Goal: Task Accomplishment & Management: Manage account settings

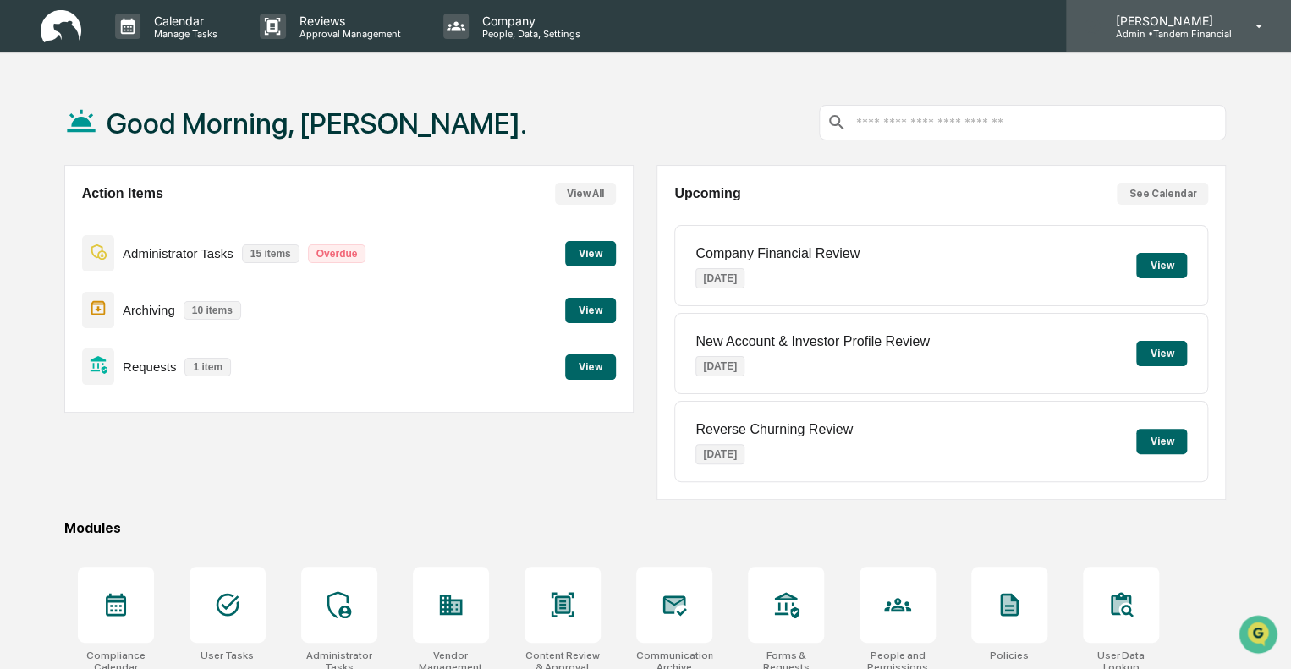
click at [1172, 28] on p "Admin • Tandem Financial" at bounding box center [1166, 34] width 129 height 12
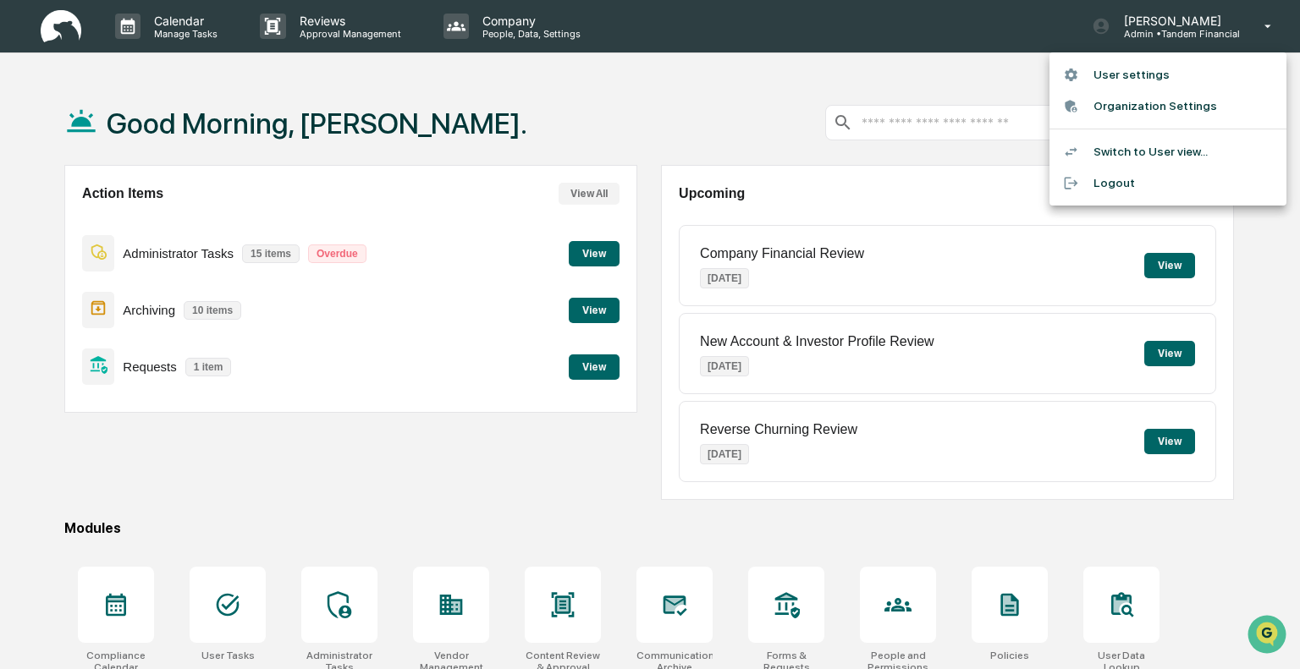
click at [1125, 152] on li "Switch to User view..." at bounding box center [1167, 151] width 237 height 31
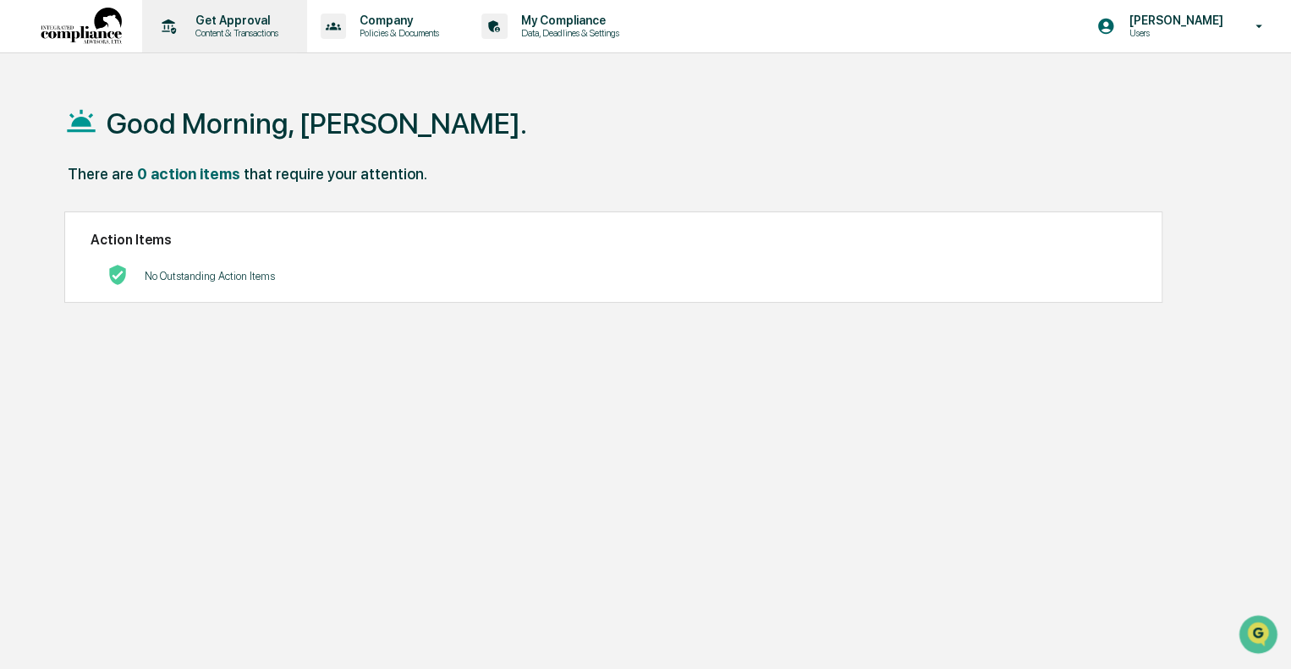
click at [234, 22] on p "Get Approval" at bounding box center [234, 21] width 105 height 14
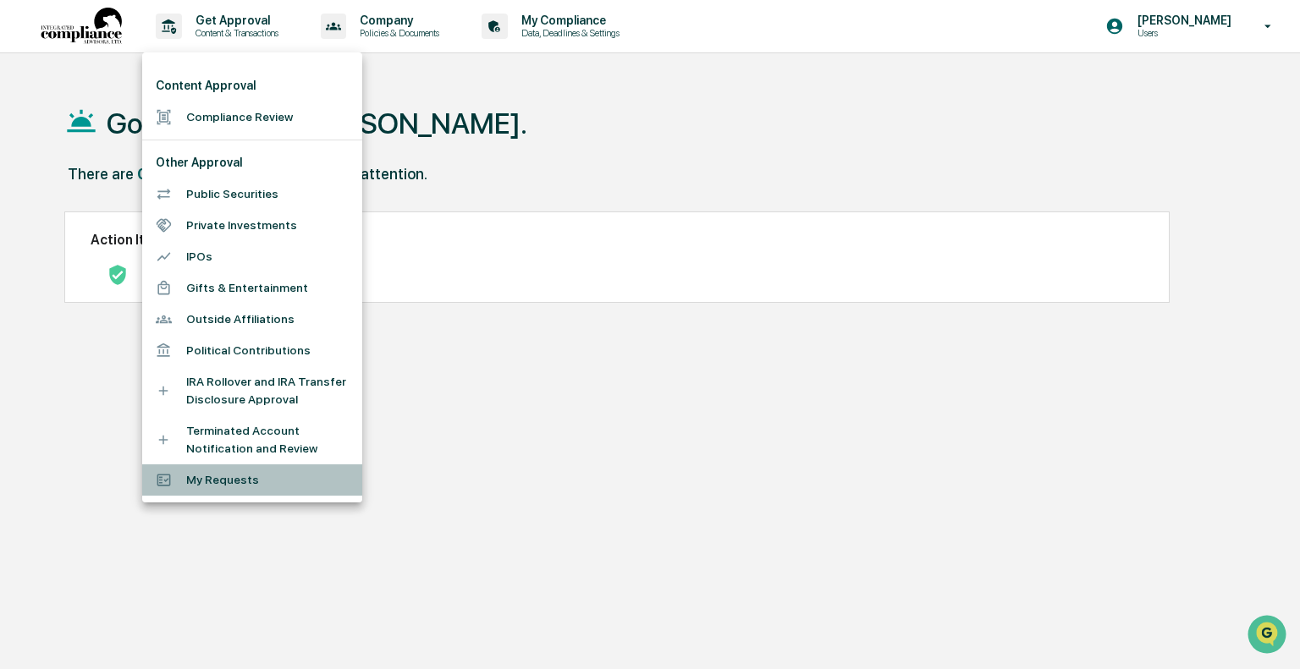
click at [223, 482] on li "My Requests" at bounding box center [252, 480] width 220 height 31
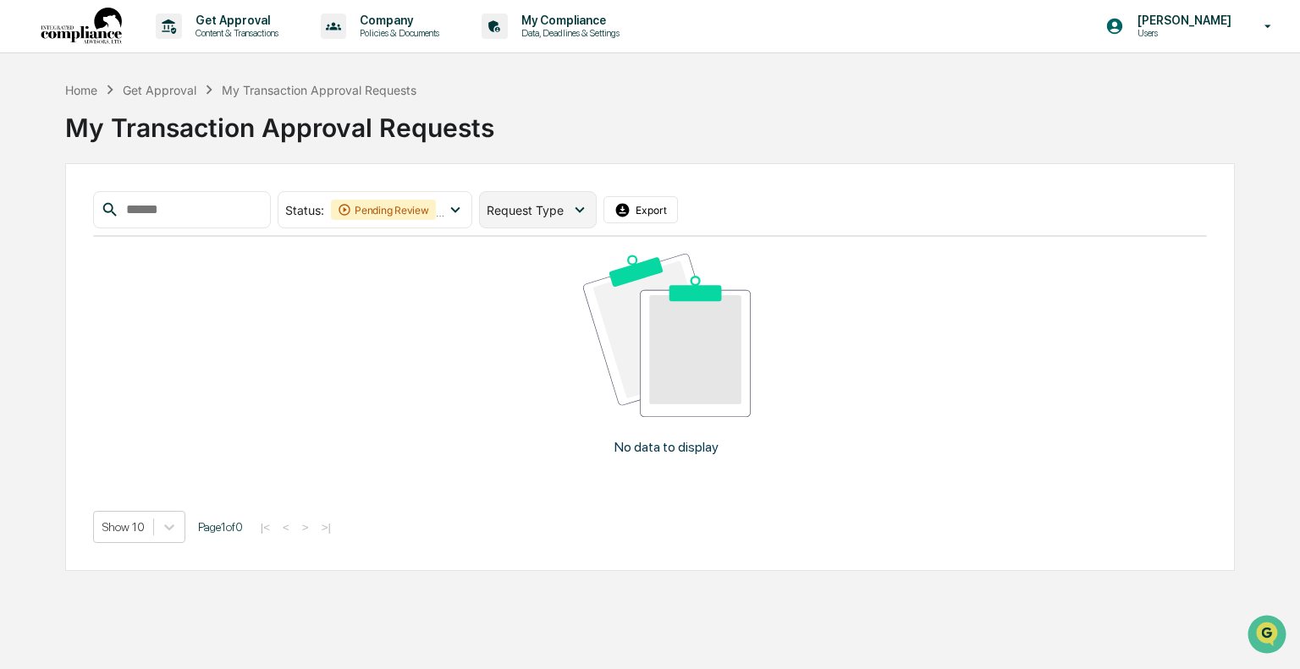
click at [562, 206] on span "Request Type" at bounding box center [525, 210] width 77 height 14
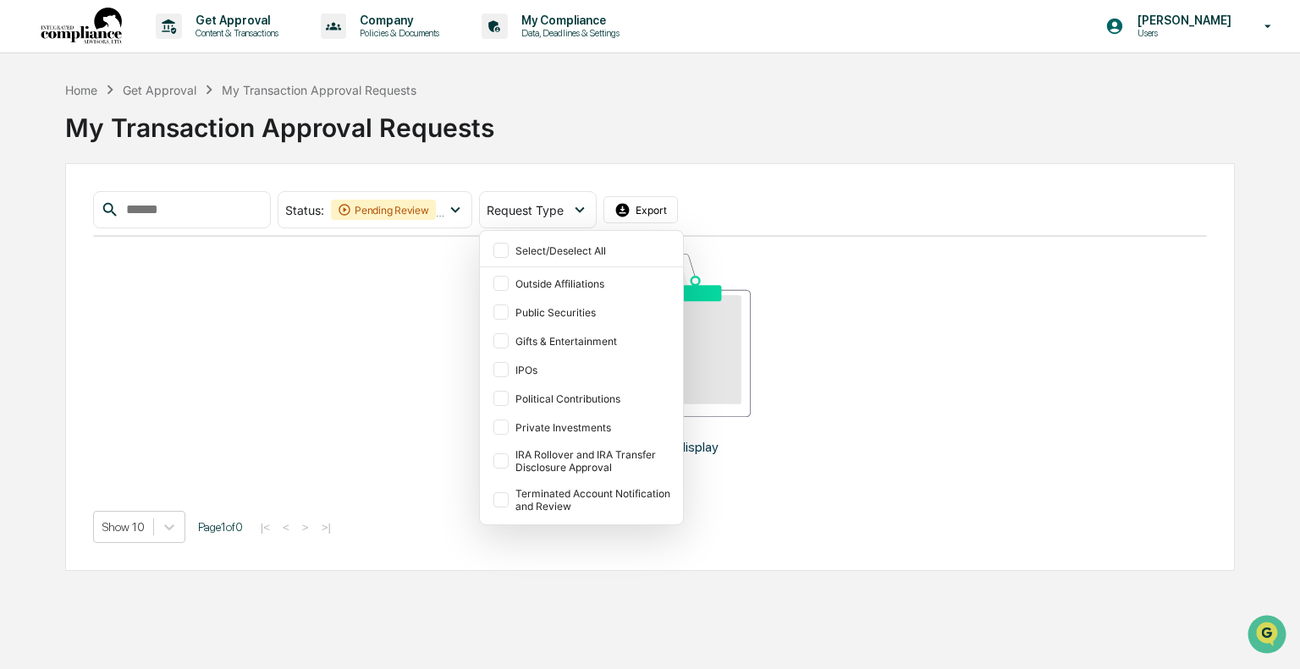
click at [832, 128] on div "My Transaction Approval Requests" at bounding box center [649, 121] width 1169 height 44
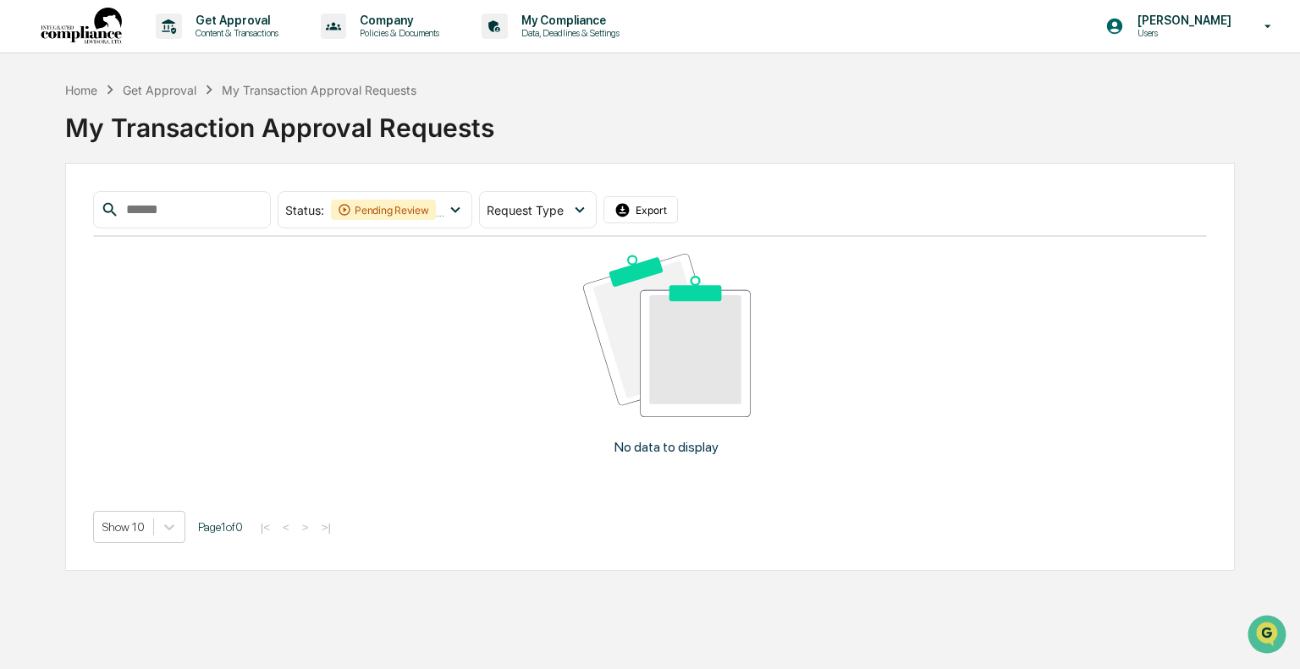
click at [158, 88] on div "Get Approval" at bounding box center [160, 90] width 74 height 14
click at [112, 24] on img at bounding box center [81, 27] width 81 height 38
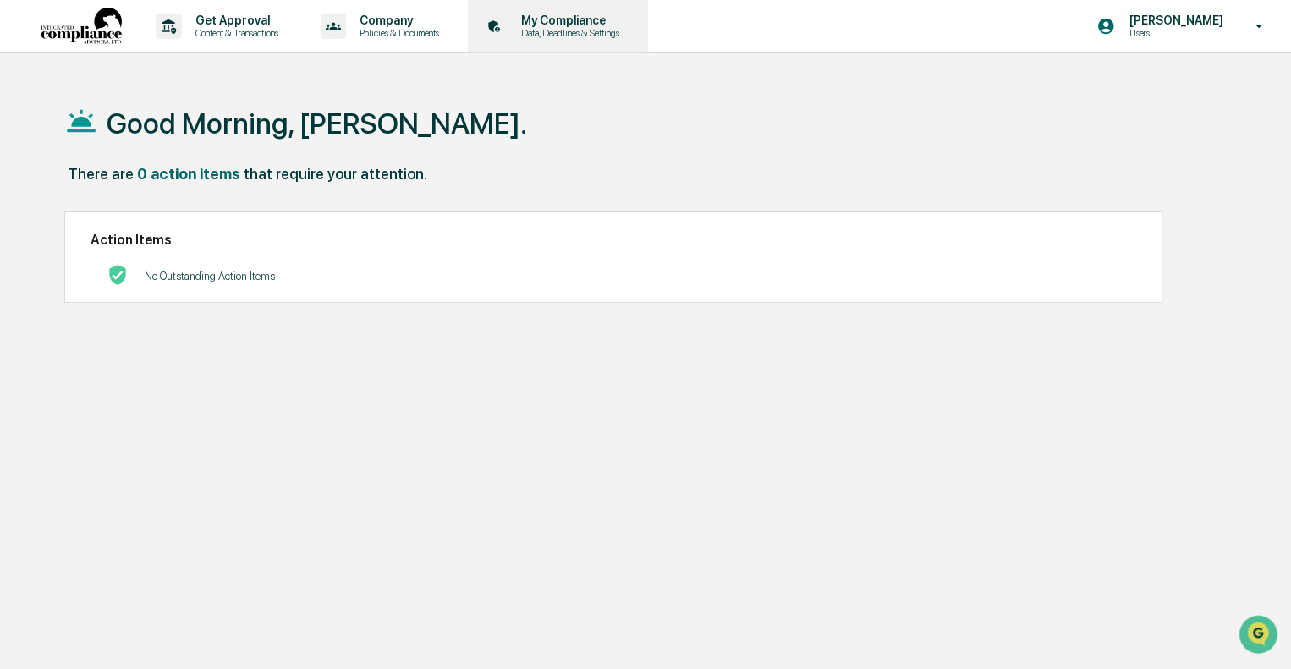
click at [542, 22] on p "My Compliance" at bounding box center [568, 21] width 120 height 14
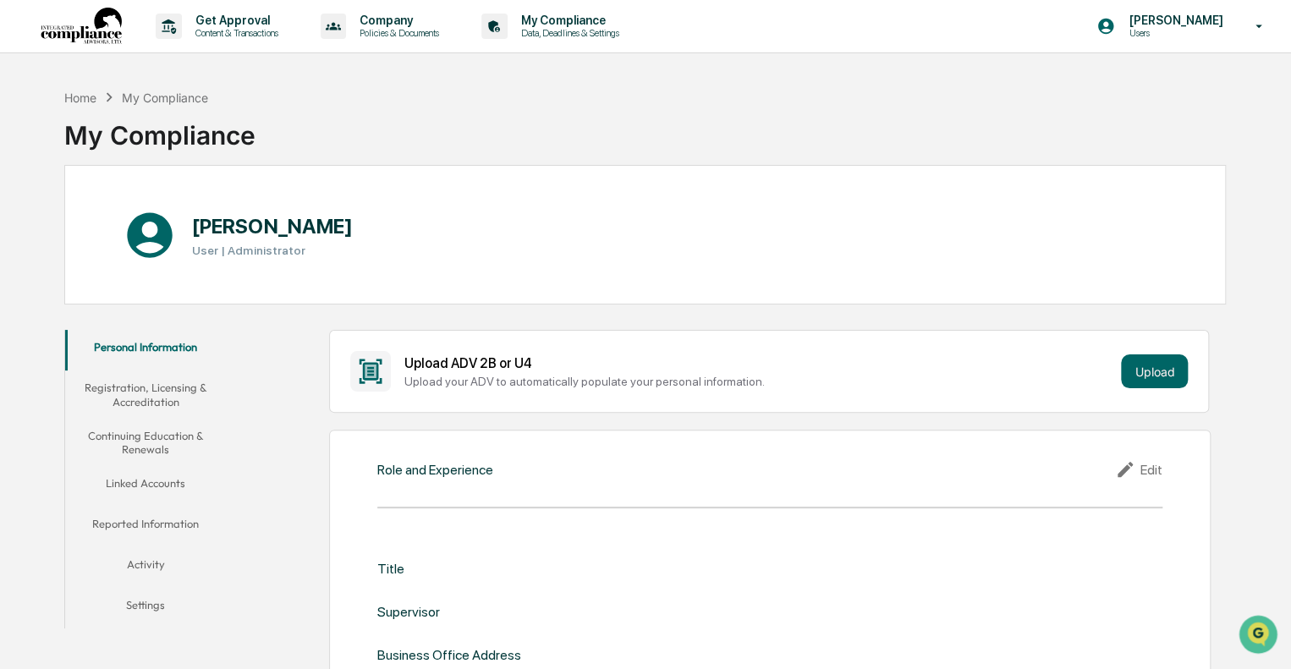
click at [106, 14] on img at bounding box center [81, 27] width 81 height 38
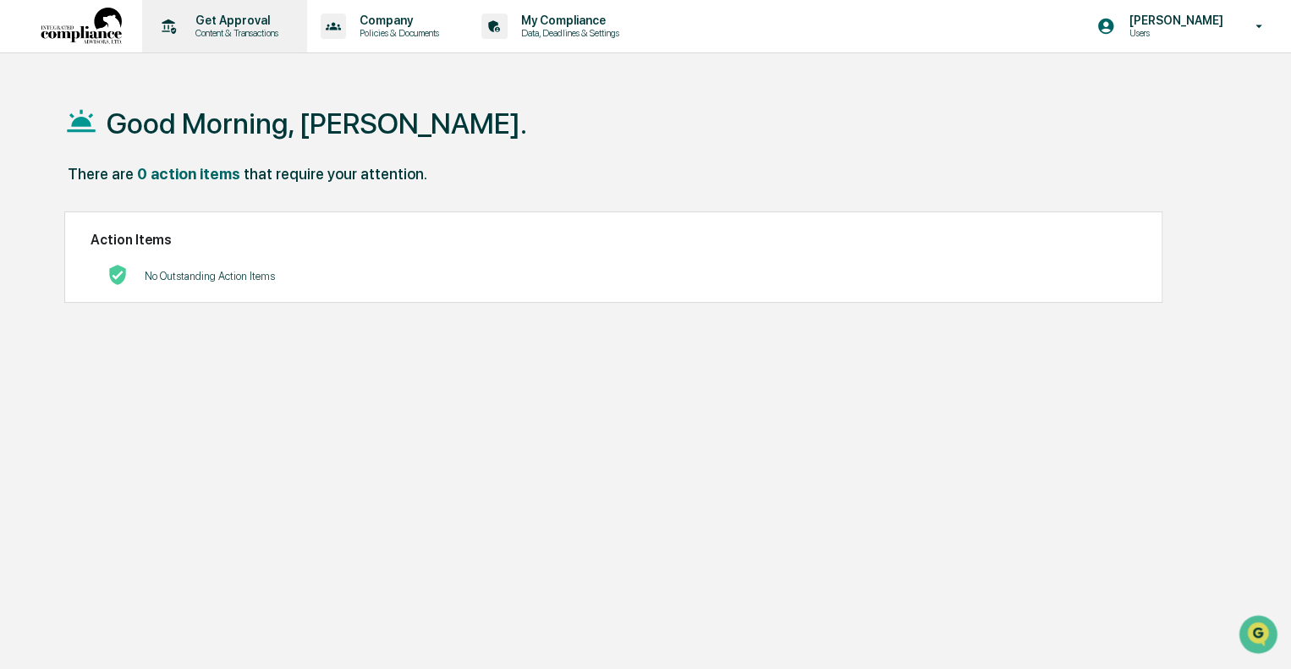
click at [214, 20] on p "Get Approval" at bounding box center [234, 21] width 105 height 14
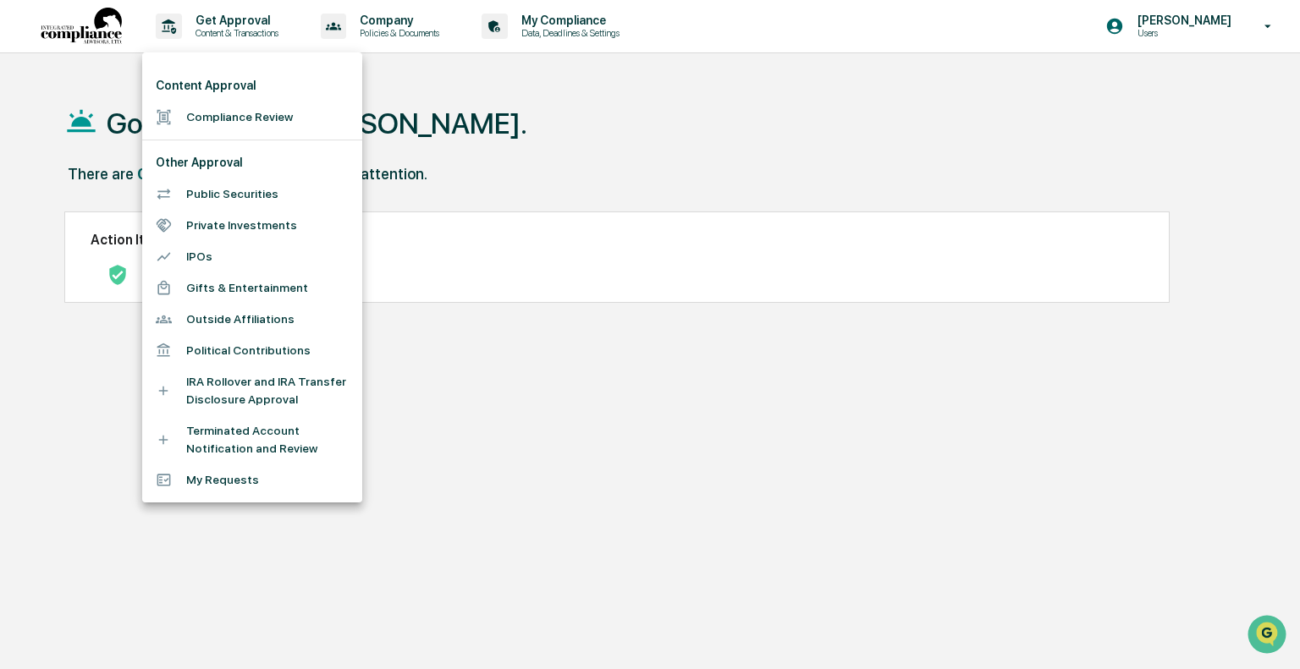
click at [645, 185] on div at bounding box center [650, 334] width 1300 height 669
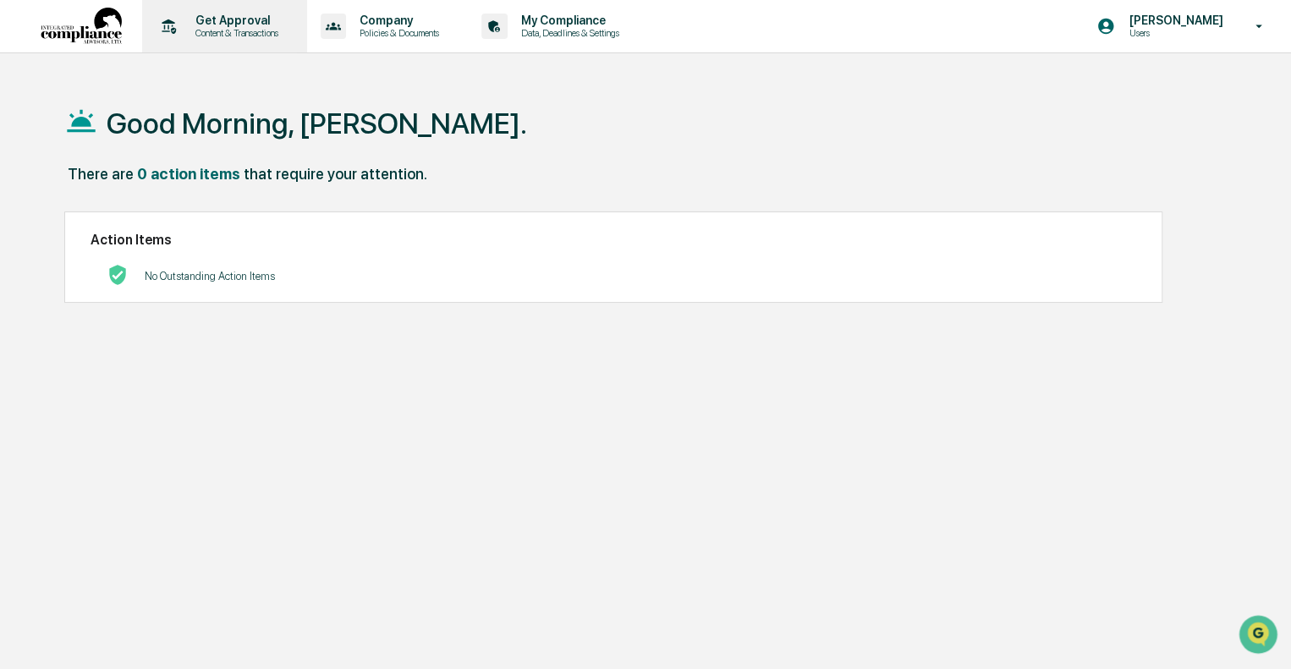
click at [244, 27] on div "Get Approval Content & Transactions" at bounding box center [234, 26] width 105 height 25
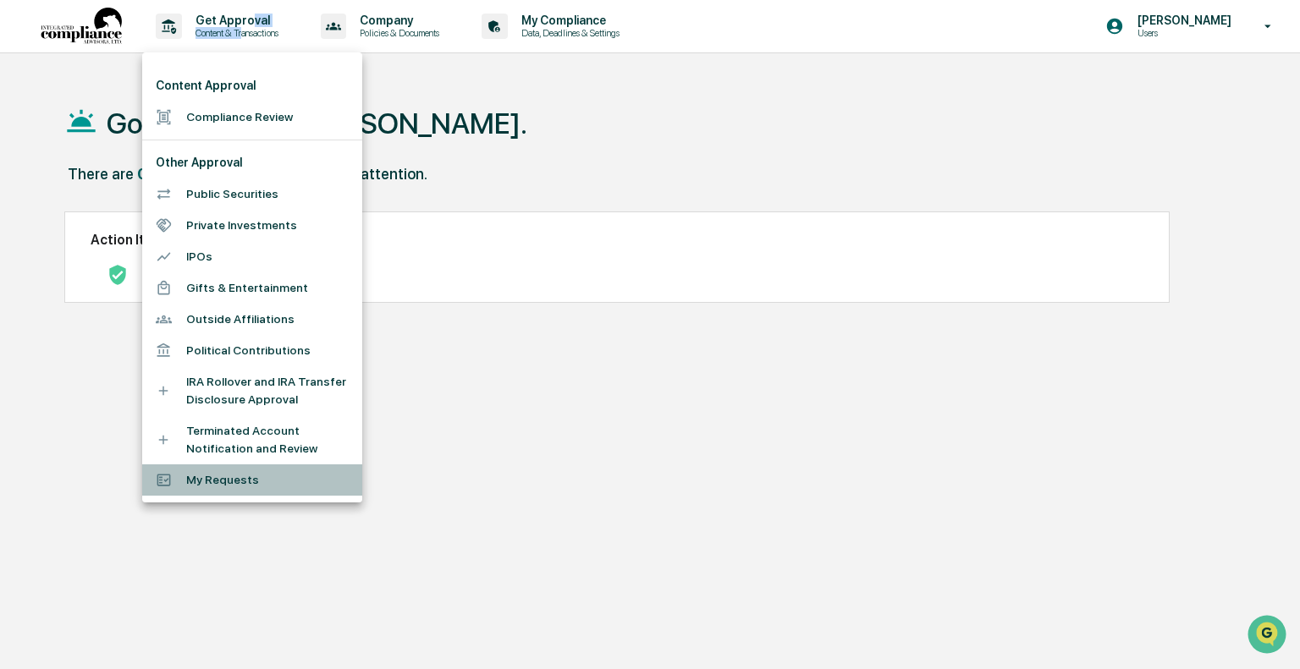
click at [227, 474] on li "My Requests" at bounding box center [252, 480] width 220 height 31
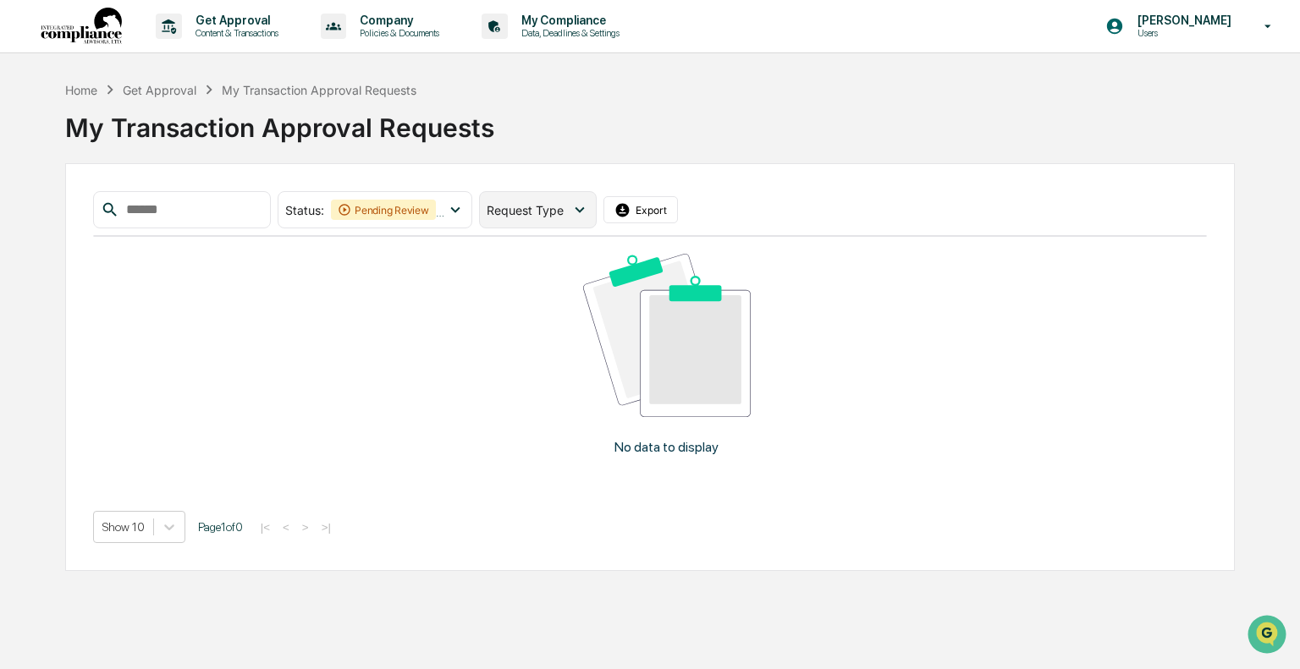
click at [558, 212] on span "Request Type" at bounding box center [525, 210] width 77 height 14
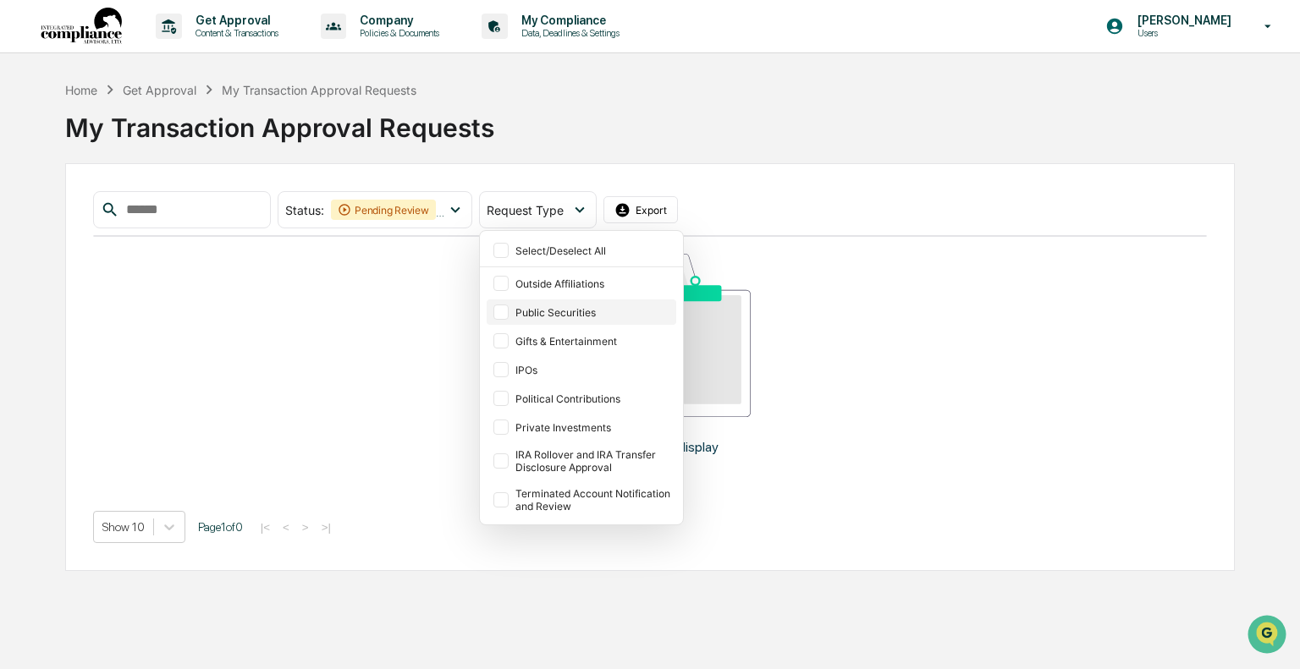
click at [509, 306] on div at bounding box center [500, 312] width 15 height 15
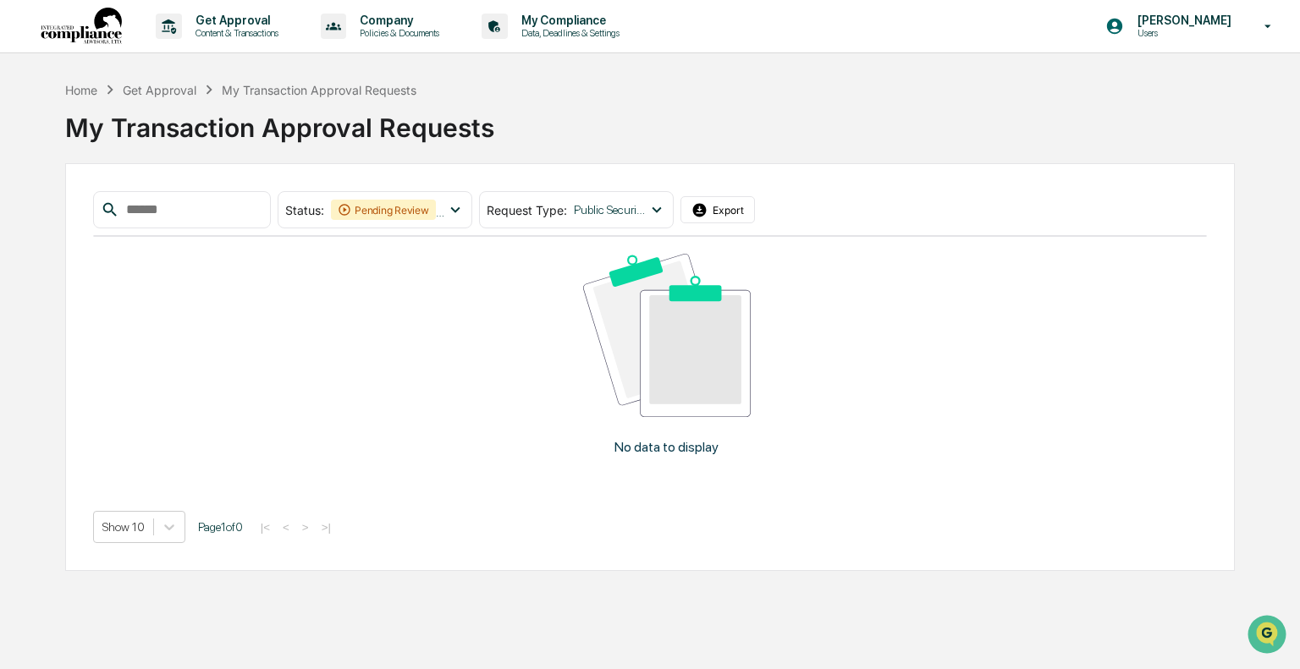
click at [728, 301] on img at bounding box center [666, 335] width 167 height 163
click at [567, 212] on span "Request Type :" at bounding box center [527, 210] width 80 height 14
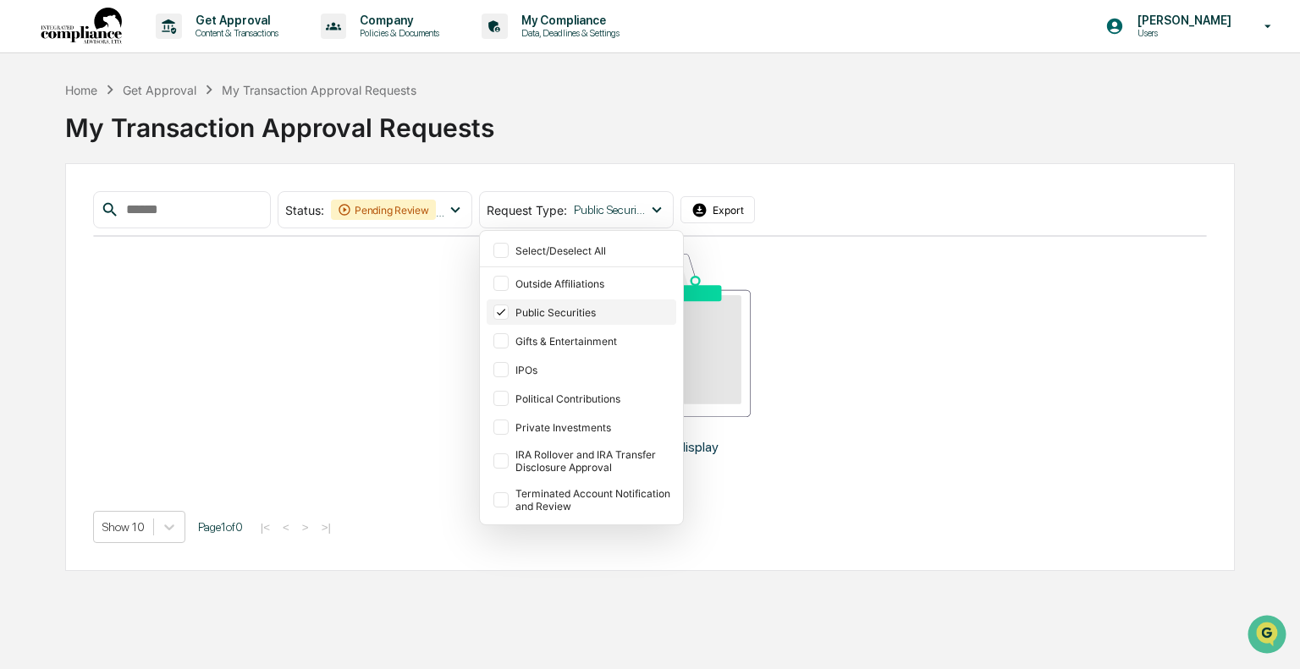
click at [569, 313] on div "Public Securities" at bounding box center [593, 312] width 157 height 13
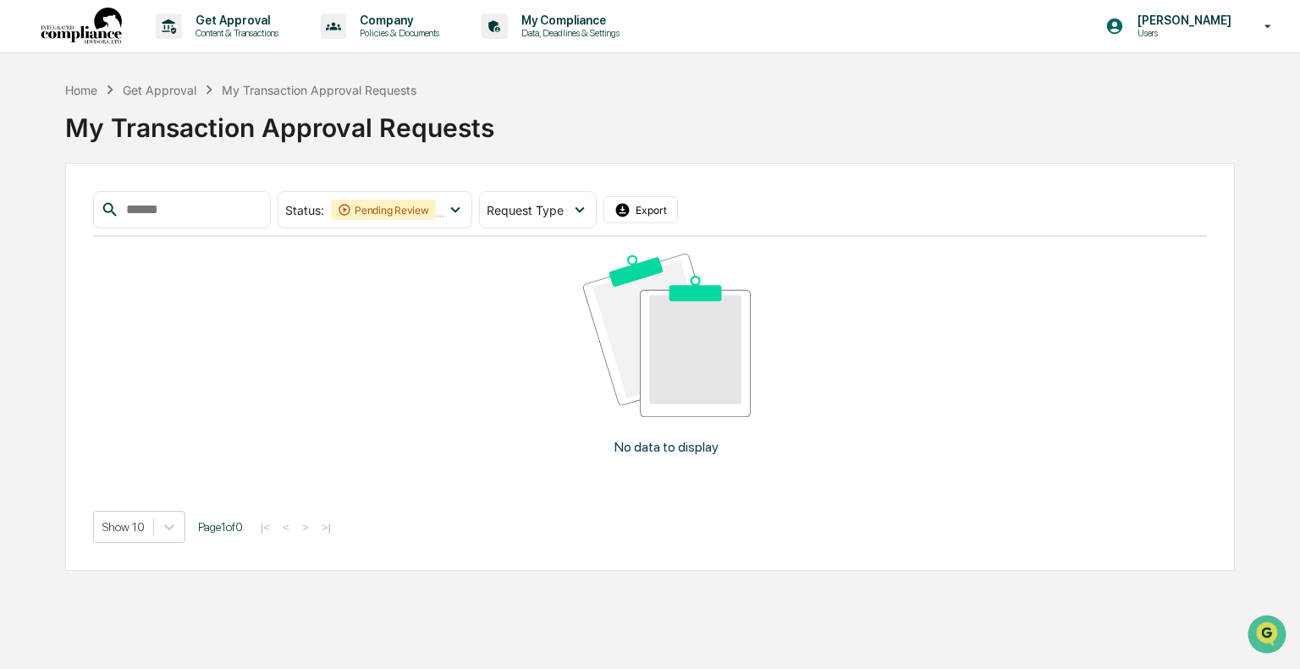
drag, startPoint x: 752, startPoint y: 256, endPoint x: 653, endPoint y: 232, distance: 102.0
click at [749, 256] on div "No data to display" at bounding box center [666, 361] width 1147 height 249
click at [589, 204] on icon at bounding box center [579, 210] width 19 height 19
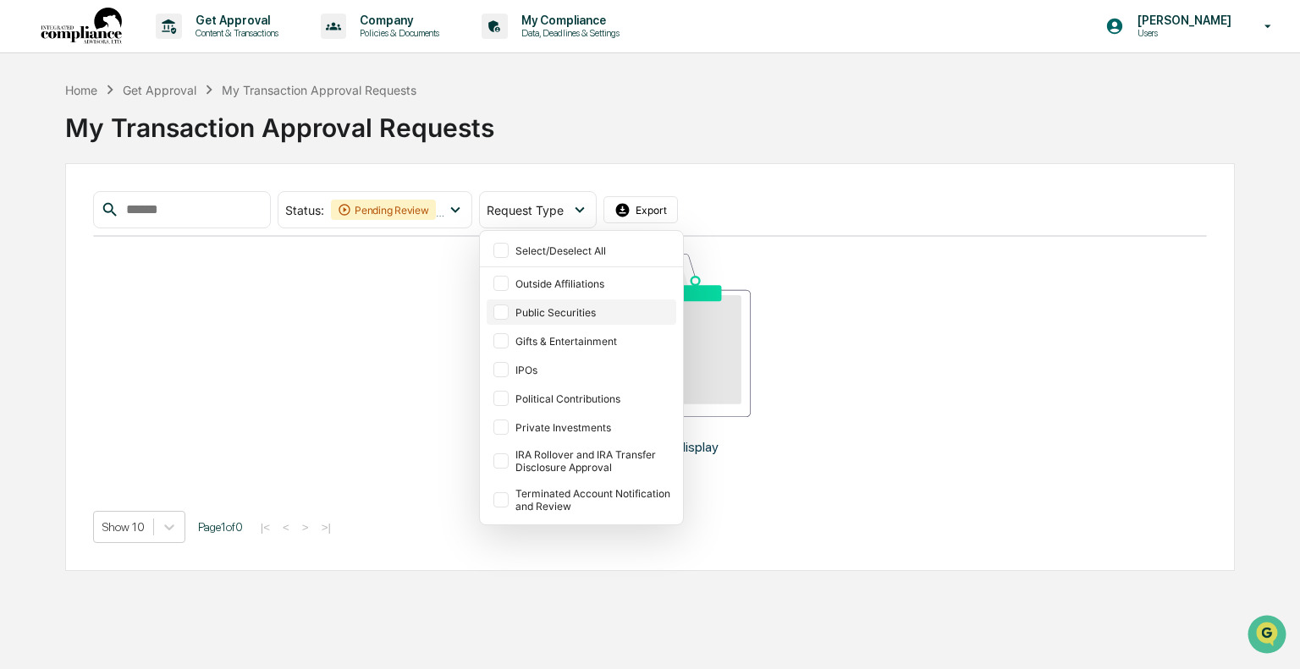
click at [576, 314] on div "Public Securities" at bounding box center [593, 312] width 157 height 13
click at [786, 334] on div "No data to display" at bounding box center [666, 361] width 1147 height 249
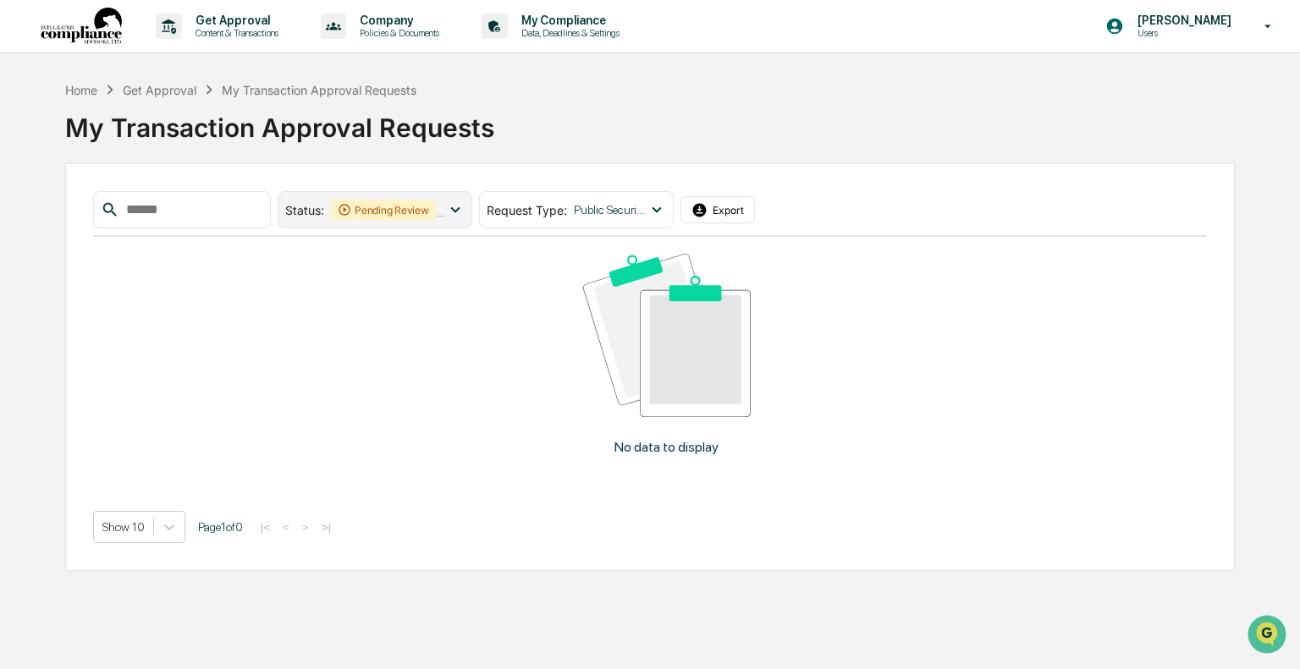
click at [412, 206] on div "Pending Review" at bounding box center [383, 210] width 105 height 20
click at [188, 209] on input "text" at bounding box center [191, 210] width 144 height 22
type input "***"
click at [436, 206] on div "Pending Review" at bounding box center [383, 210] width 105 height 20
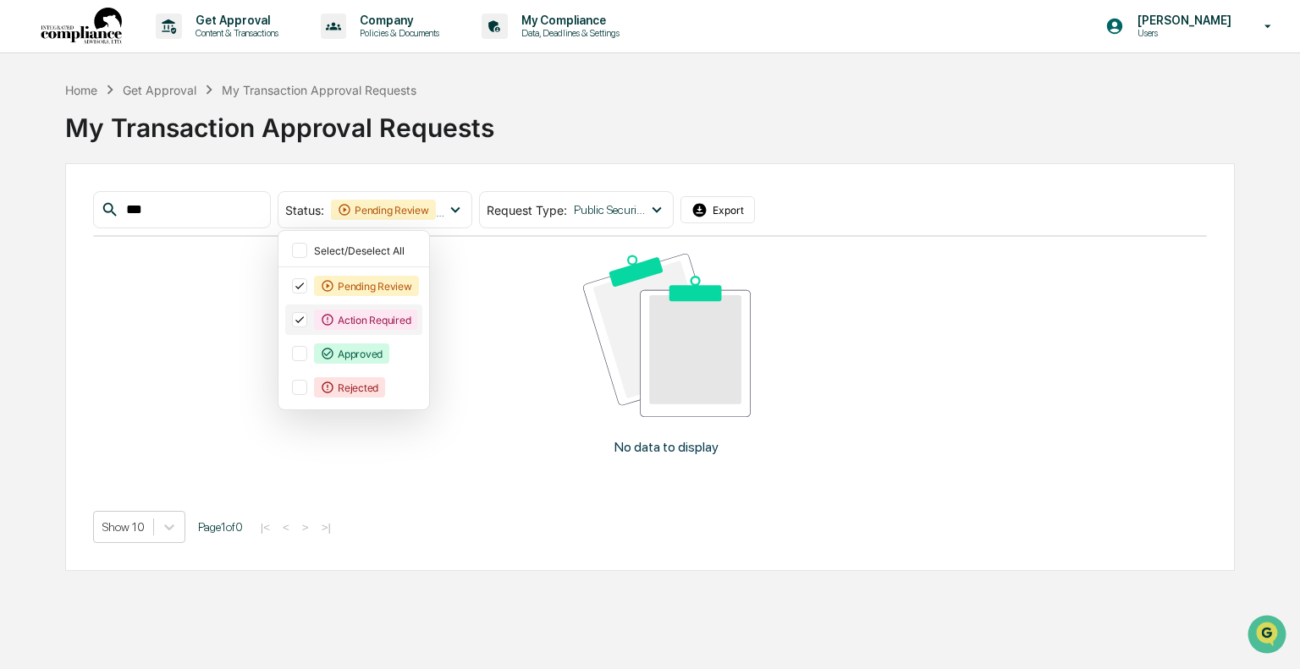
click at [382, 321] on div "Action Required" at bounding box center [365, 320] width 103 height 20
click at [567, 208] on span "Request Type :" at bounding box center [527, 210] width 80 height 14
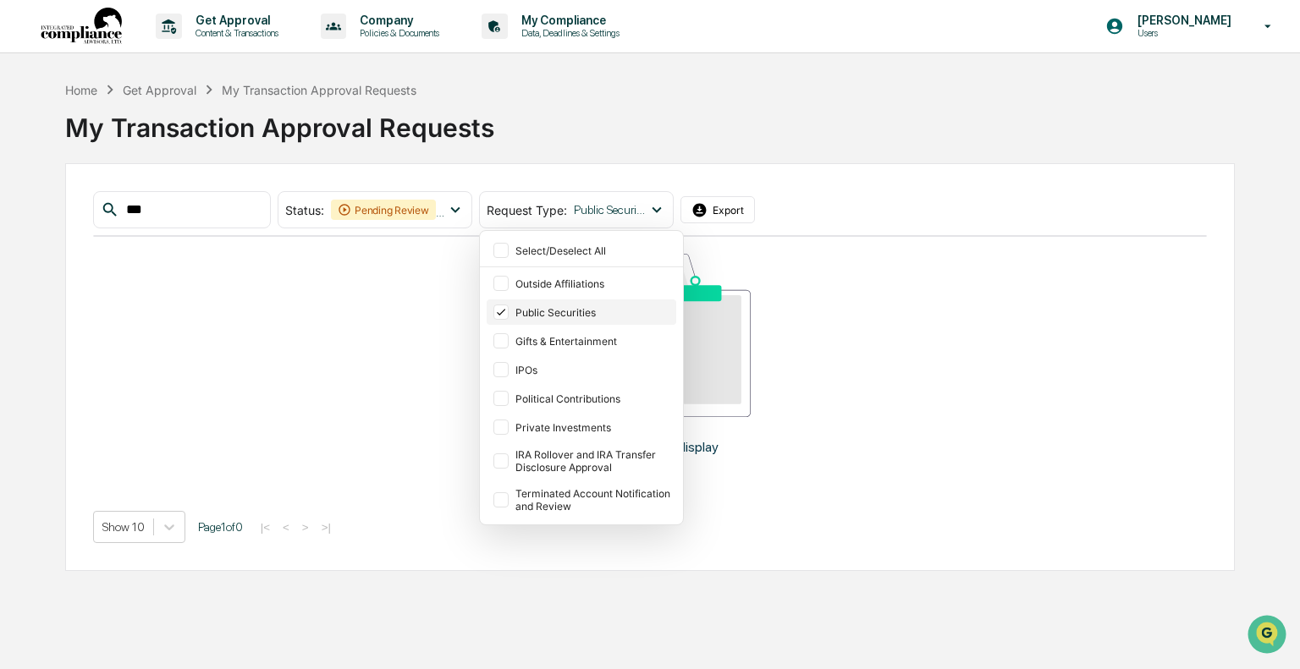
click at [604, 307] on div "Public Securities" at bounding box center [593, 312] width 157 height 13
click at [372, 346] on div "No data to display" at bounding box center [666, 361] width 1147 height 249
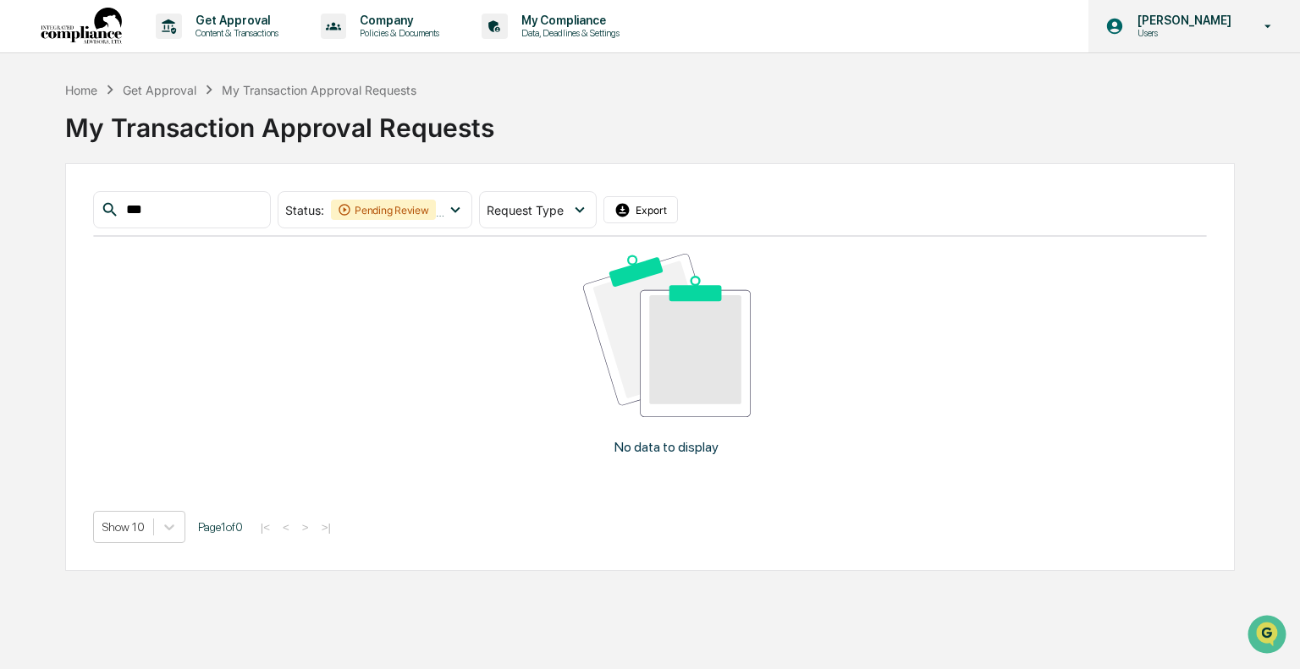
click at [1208, 10] on div "[PERSON_NAME] Users" at bounding box center [1194, 26] width 212 height 52
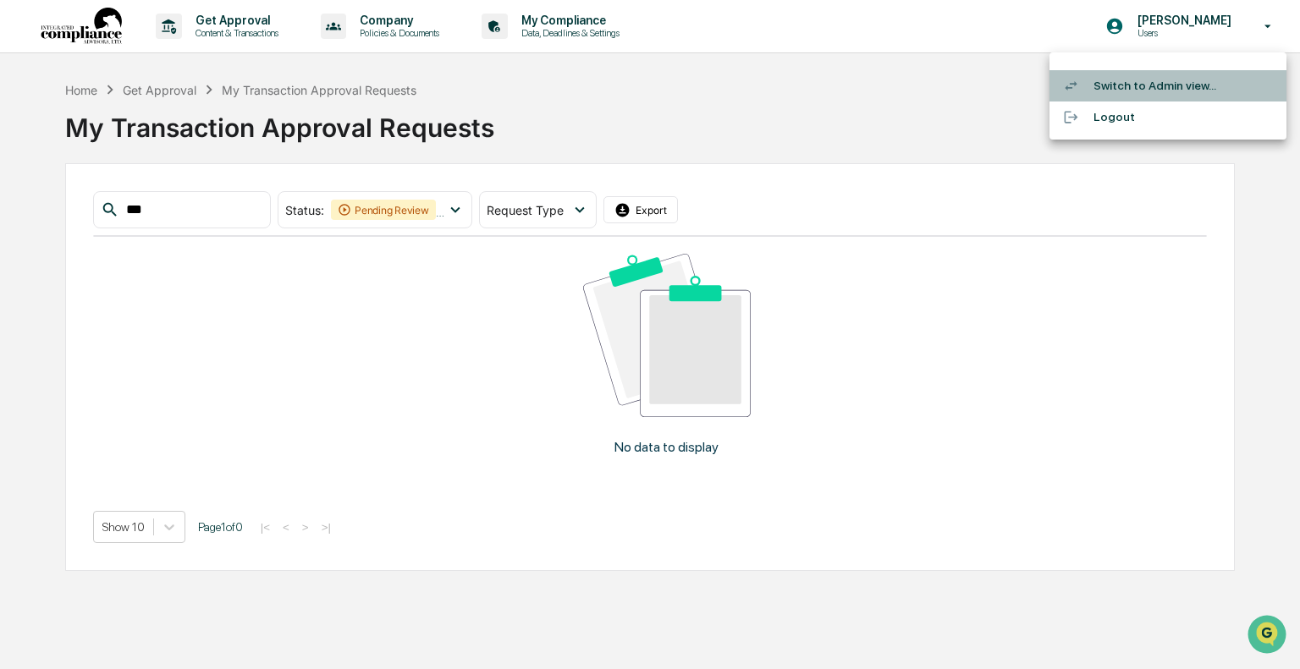
click at [1139, 84] on li "Switch to Admin view..." at bounding box center [1167, 85] width 237 height 31
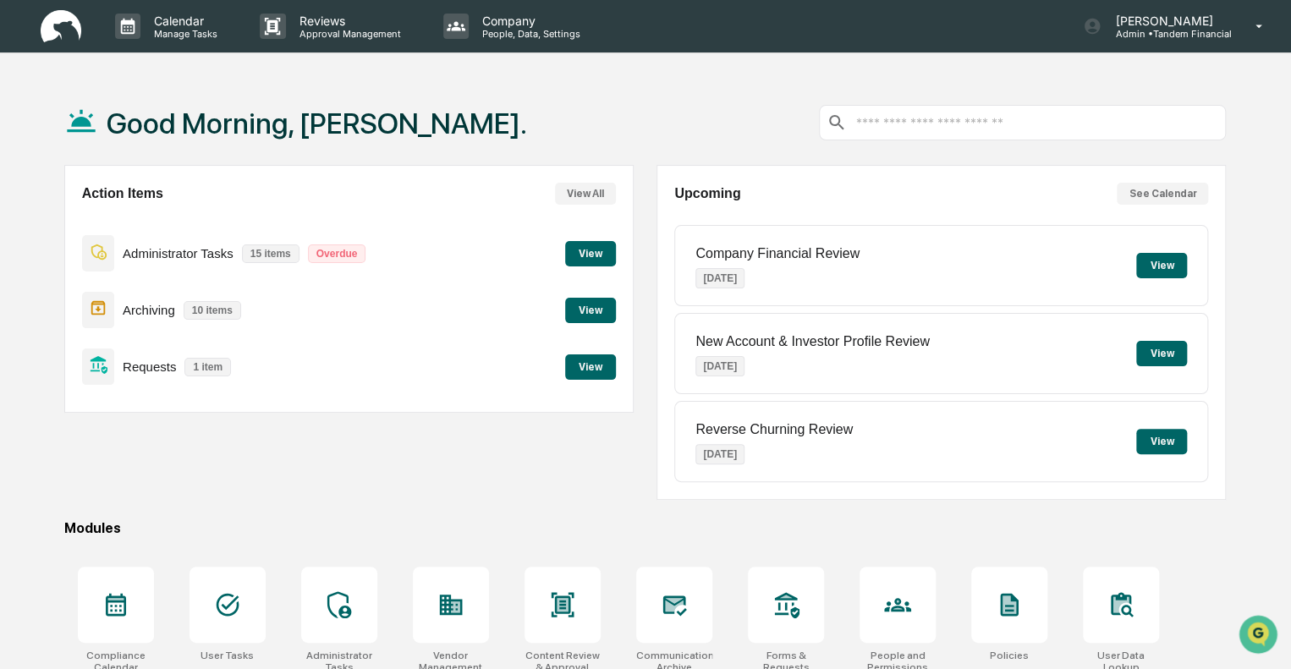
click at [696, 81] on div "Good Morning, [PERSON_NAME]." at bounding box center [645, 122] width 1162 height 85
click at [1145, 14] on p "[PERSON_NAME]" at bounding box center [1166, 21] width 129 height 14
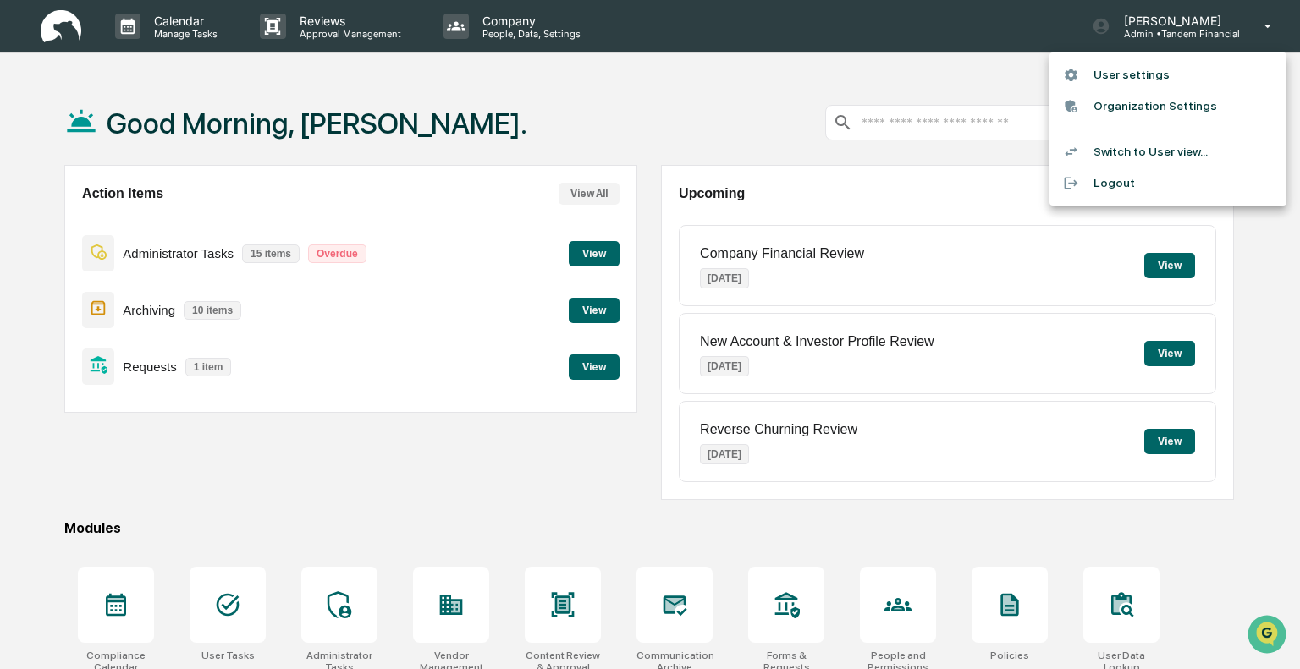
drag, startPoint x: 375, startPoint y: 124, endPoint x: 350, endPoint y: 118, distance: 25.2
click at [359, 119] on div at bounding box center [650, 334] width 1300 height 669
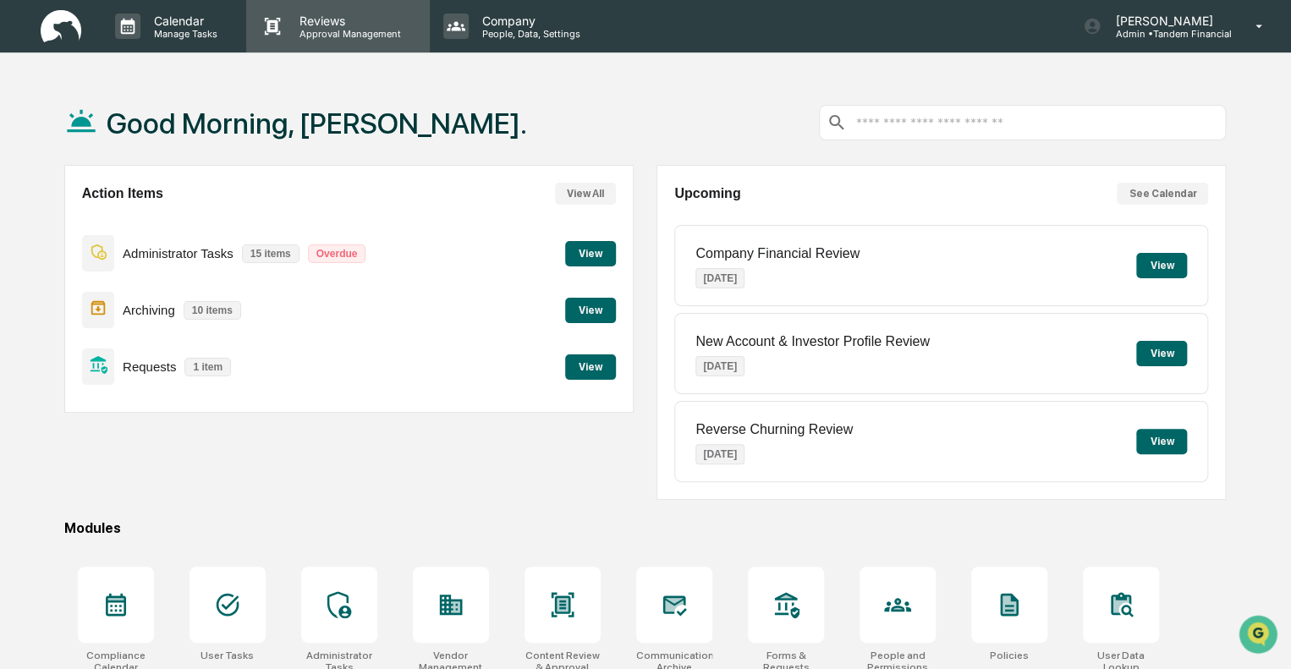
click at [339, 16] on p "Reviews" at bounding box center [348, 21] width 124 height 14
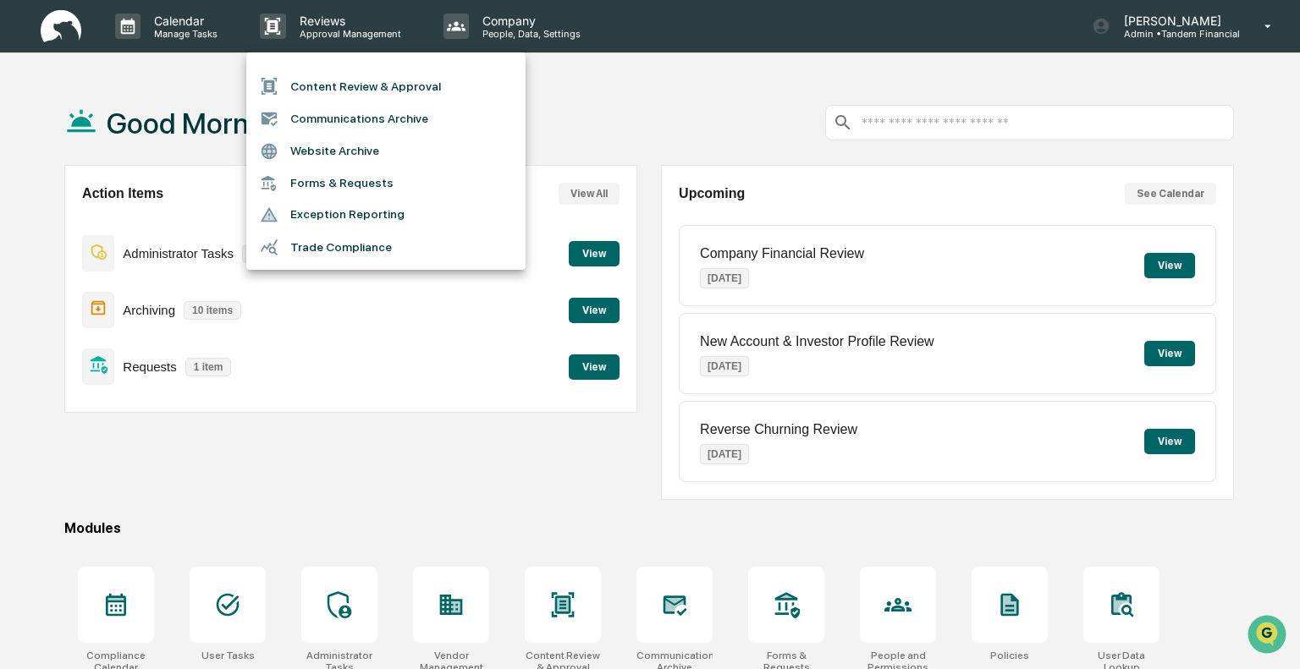
click at [359, 80] on li "Content Review & Approval" at bounding box center [385, 86] width 279 height 32
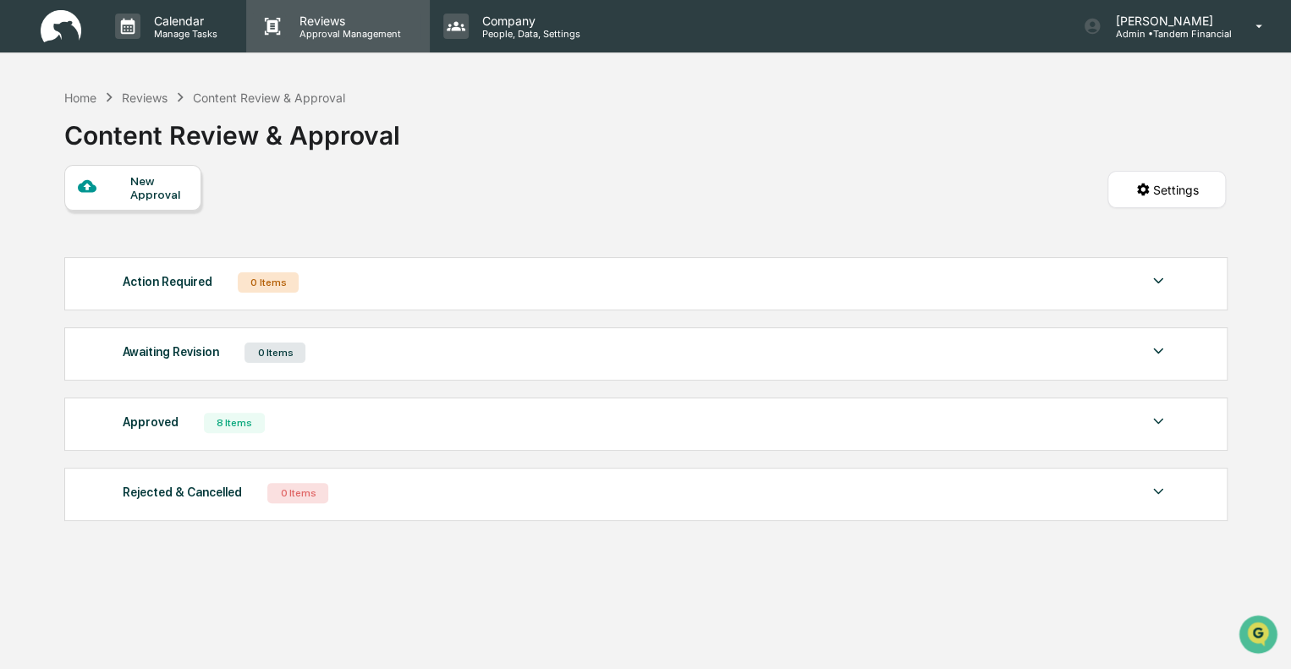
click at [312, 19] on p "Reviews" at bounding box center [348, 21] width 124 height 14
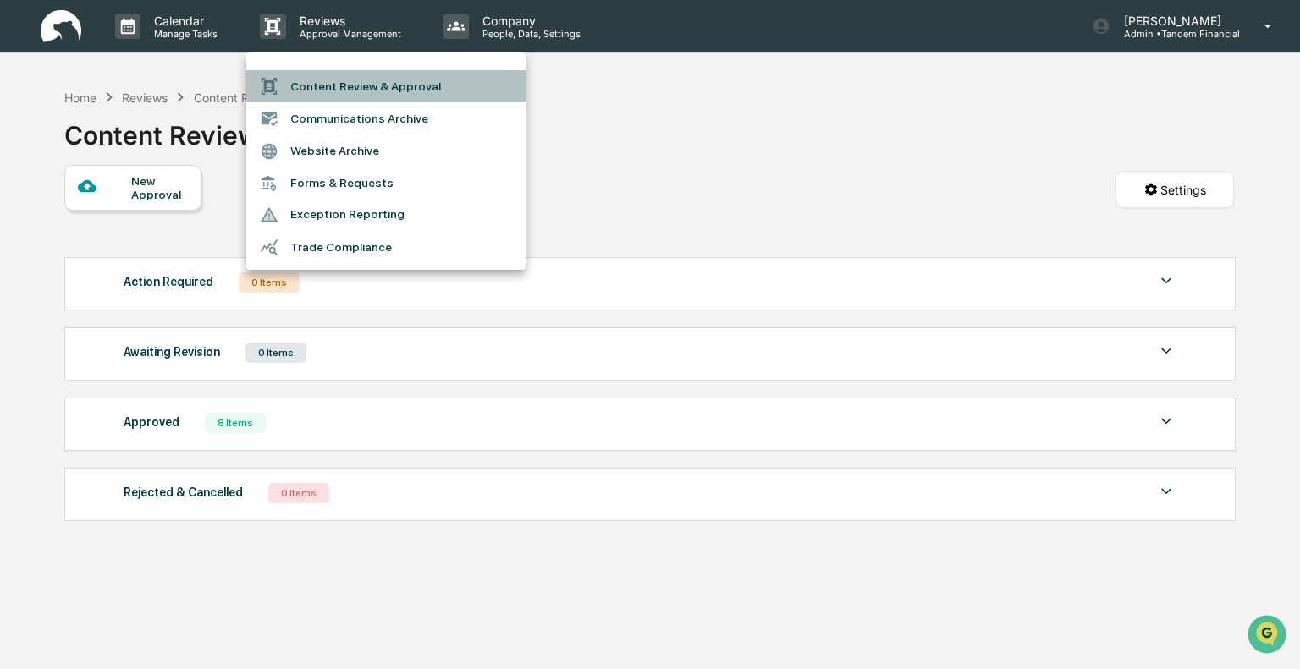
click at [339, 85] on li "Content Review & Approval" at bounding box center [385, 86] width 279 height 32
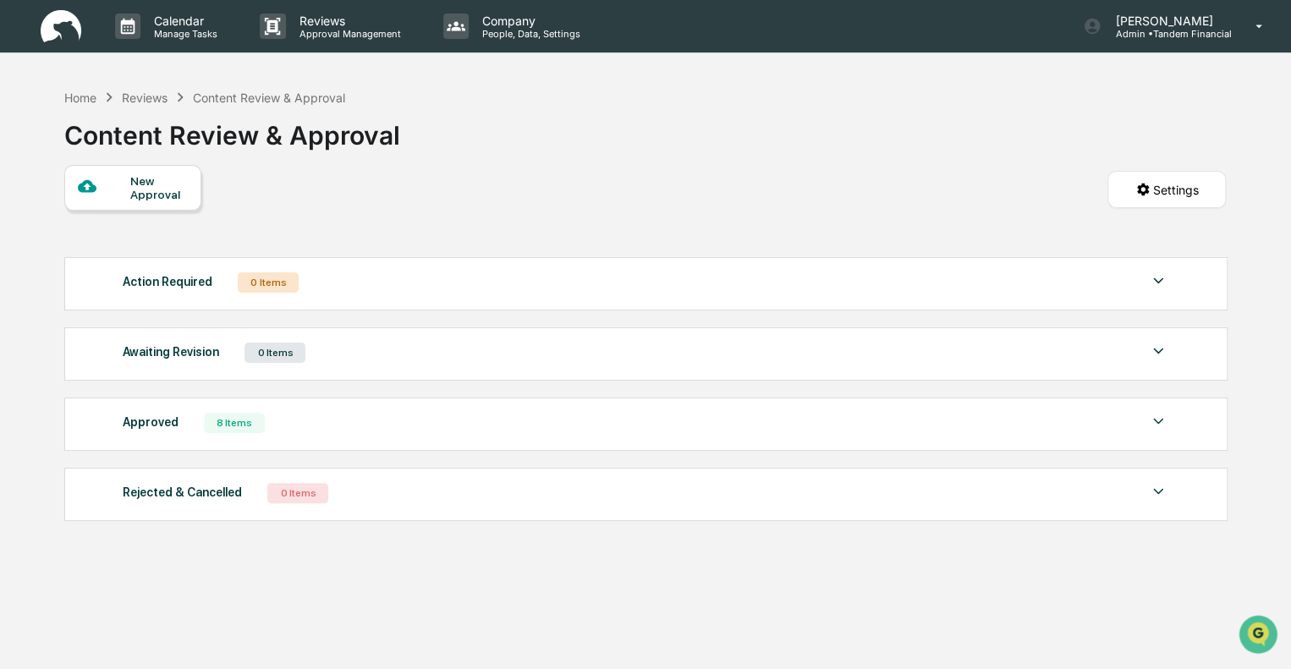
click at [1158, 419] on img at bounding box center [1158, 421] width 20 height 20
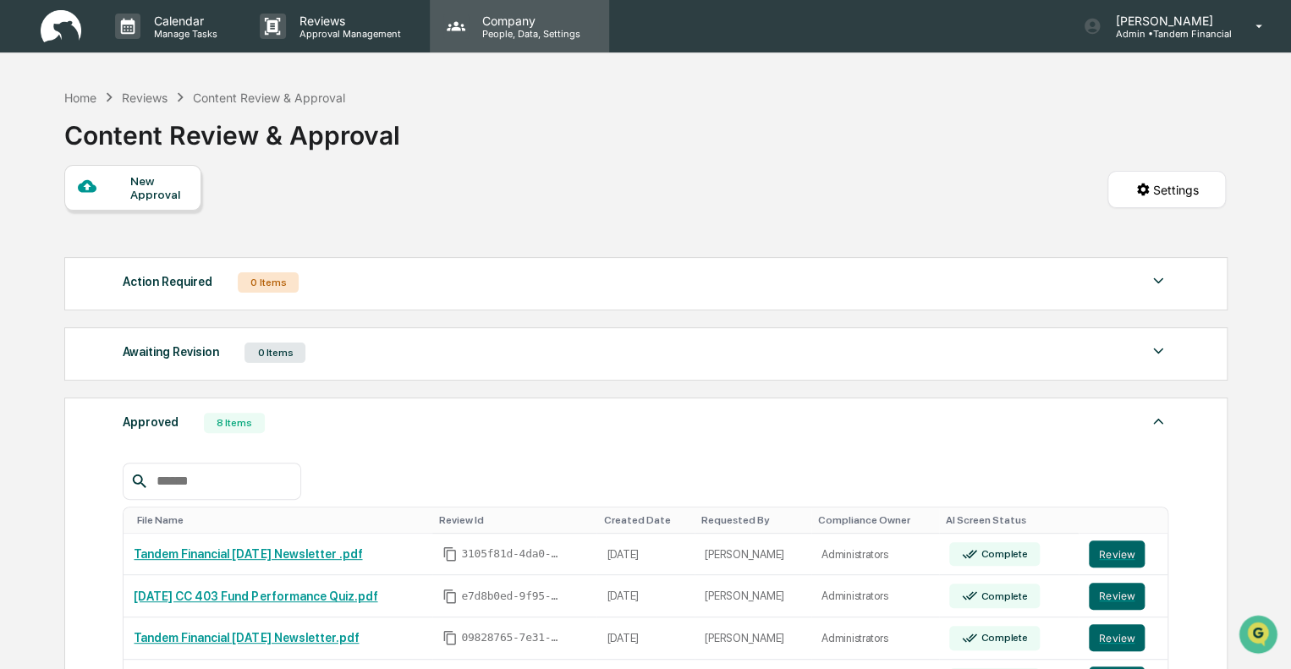
click at [505, 30] on p "People, Data, Settings" at bounding box center [529, 34] width 120 height 12
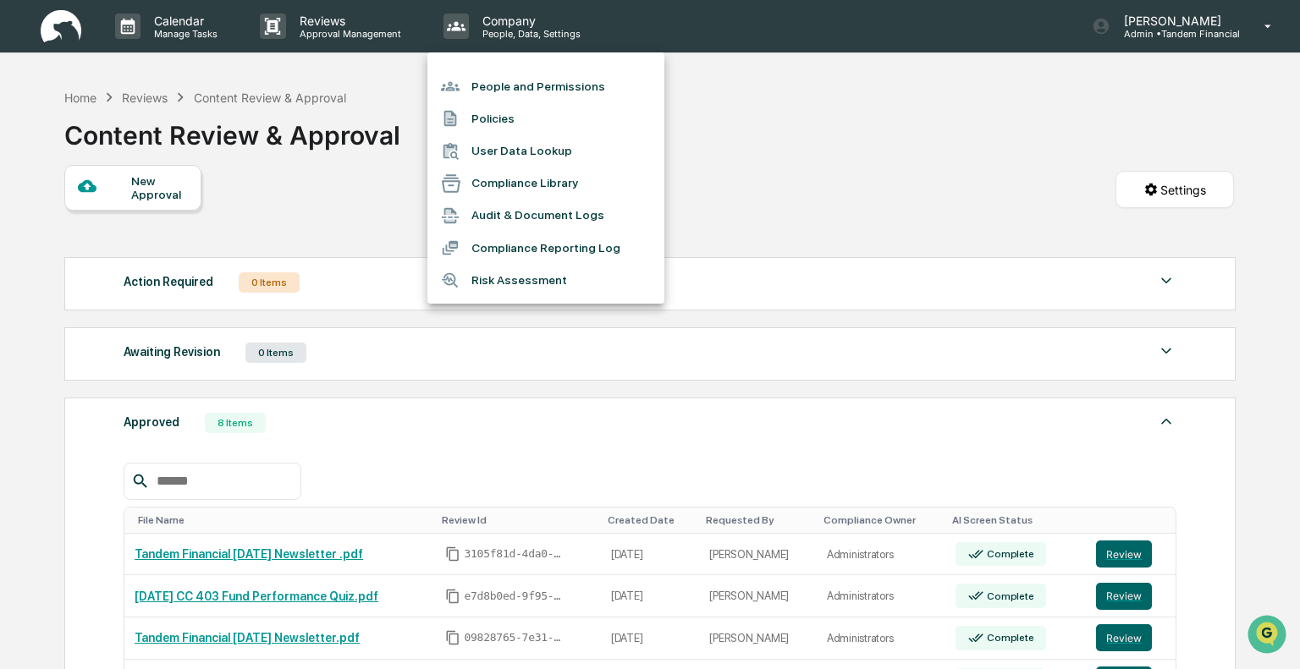
click at [504, 87] on li "People and Permissions" at bounding box center [545, 86] width 237 height 32
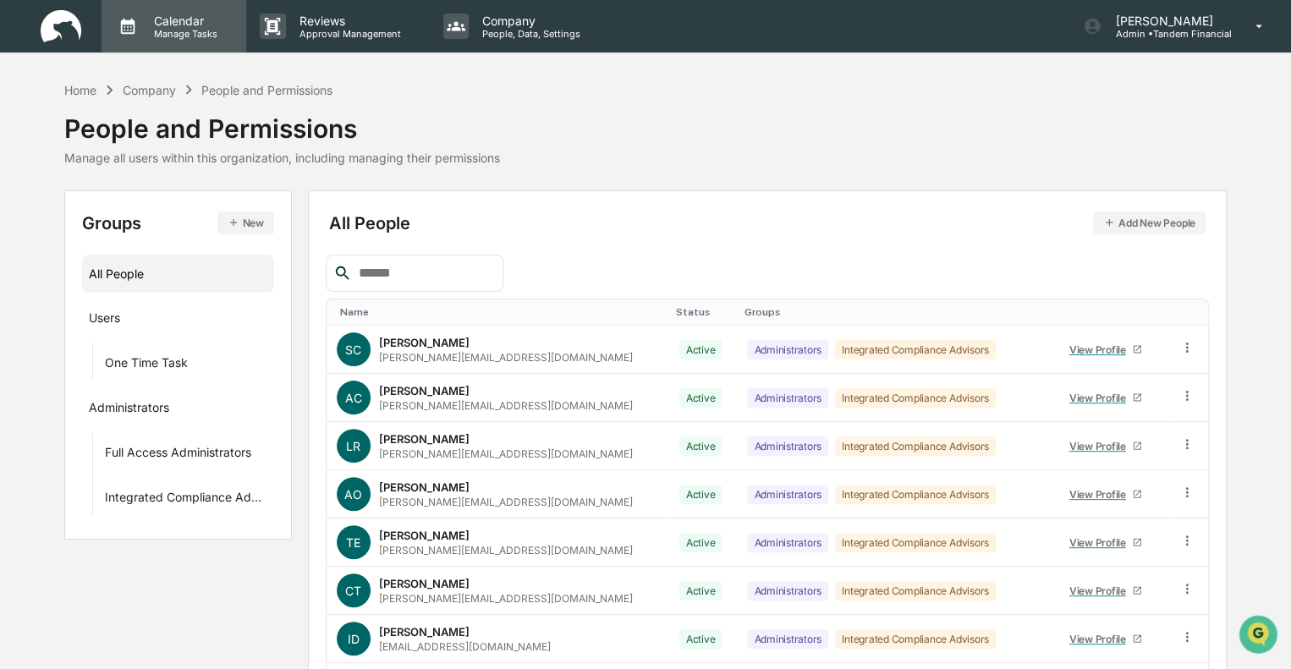
click at [172, 24] on p "Calendar" at bounding box center [182, 21] width 85 height 14
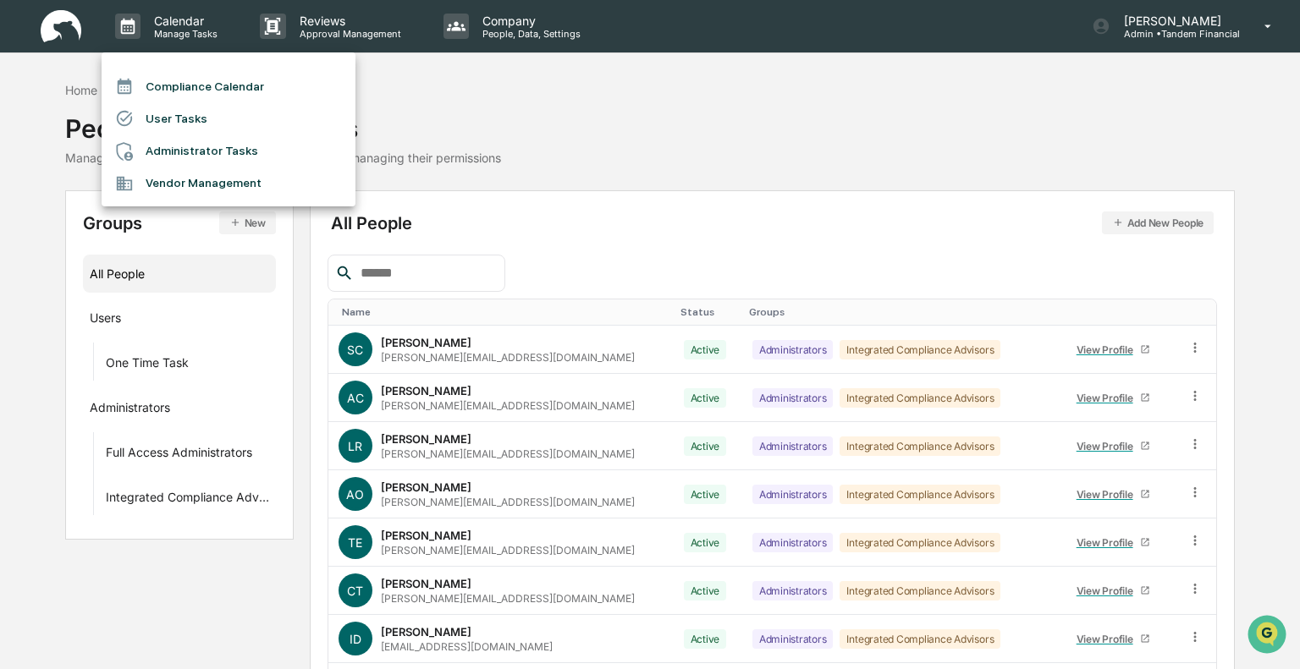
click at [535, 116] on div at bounding box center [650, 334] width 1300 height 669
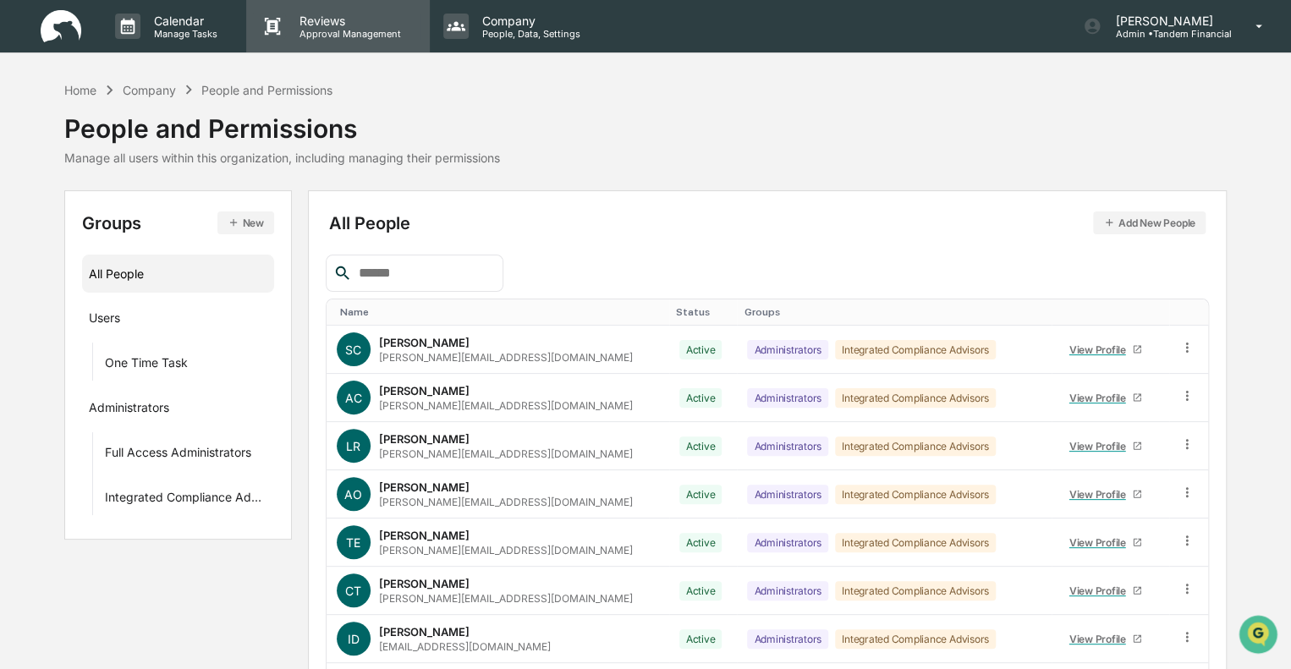
click at [325, 26] on p "Reviews" at bounding box center [348, 21] width 124 height 14
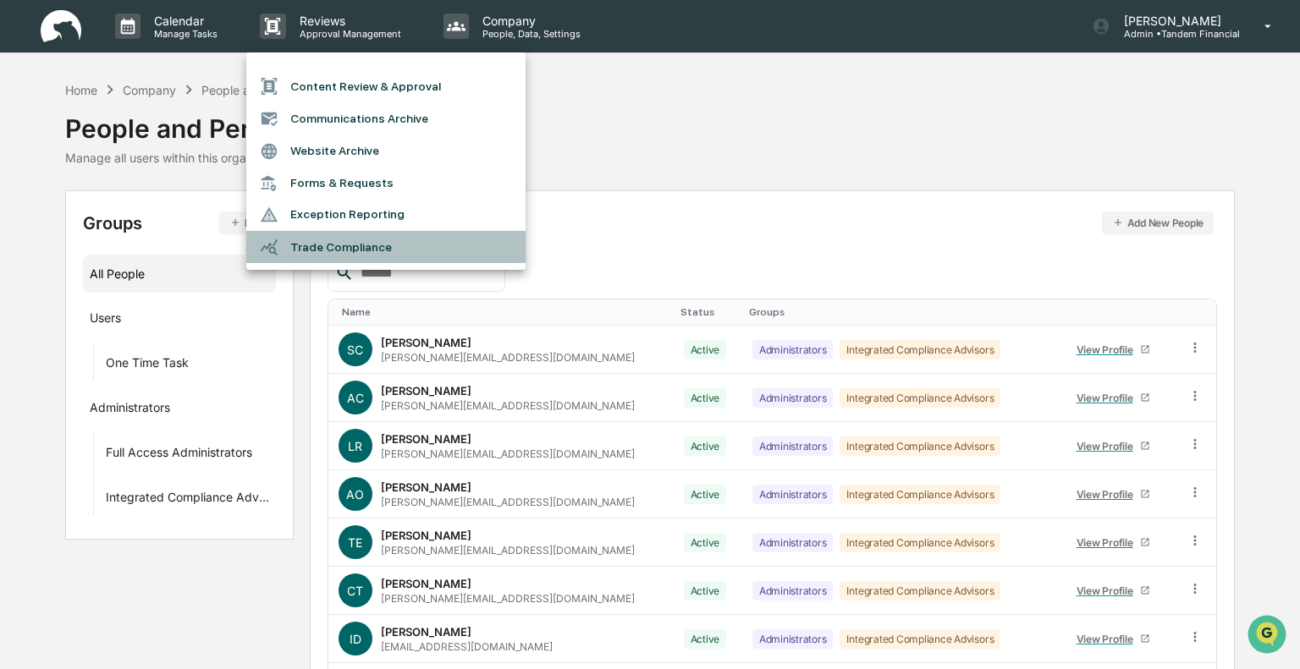
click at [338, 242] on li "Trade Compliance" at bounding box center [385, 247] width 279 height 32
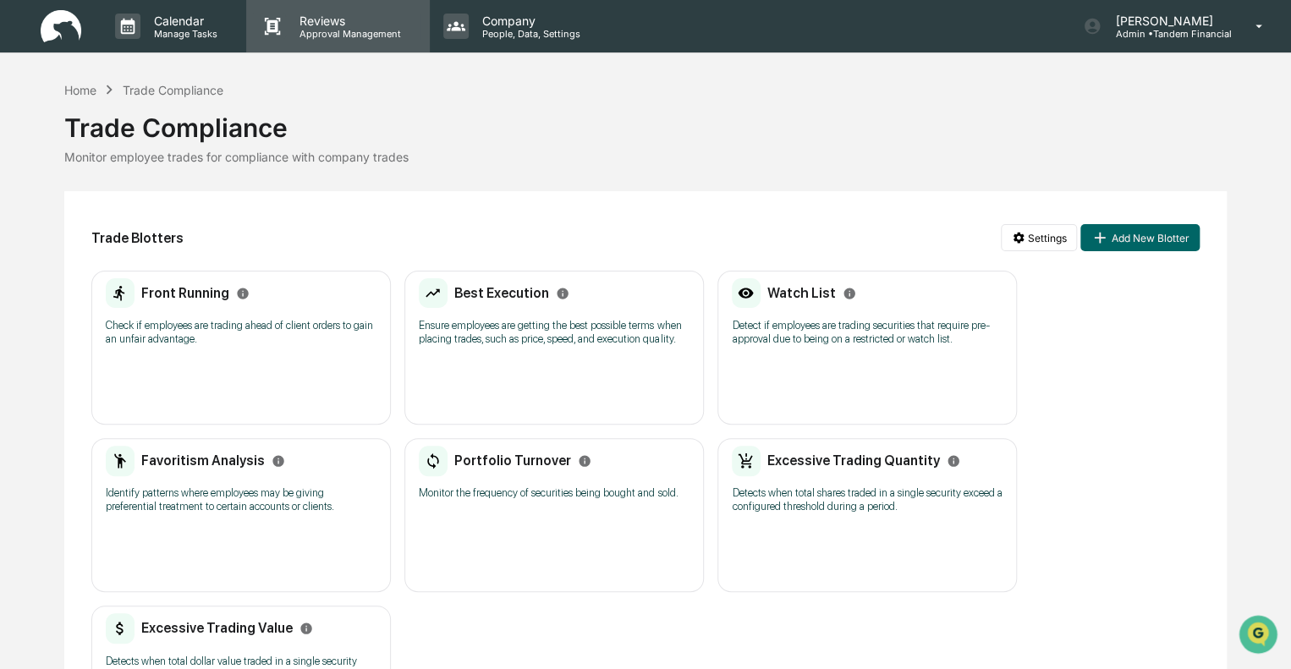
click at [313, 16] on p "Reviews" at bounding box center [348, 21] width 124 height 14
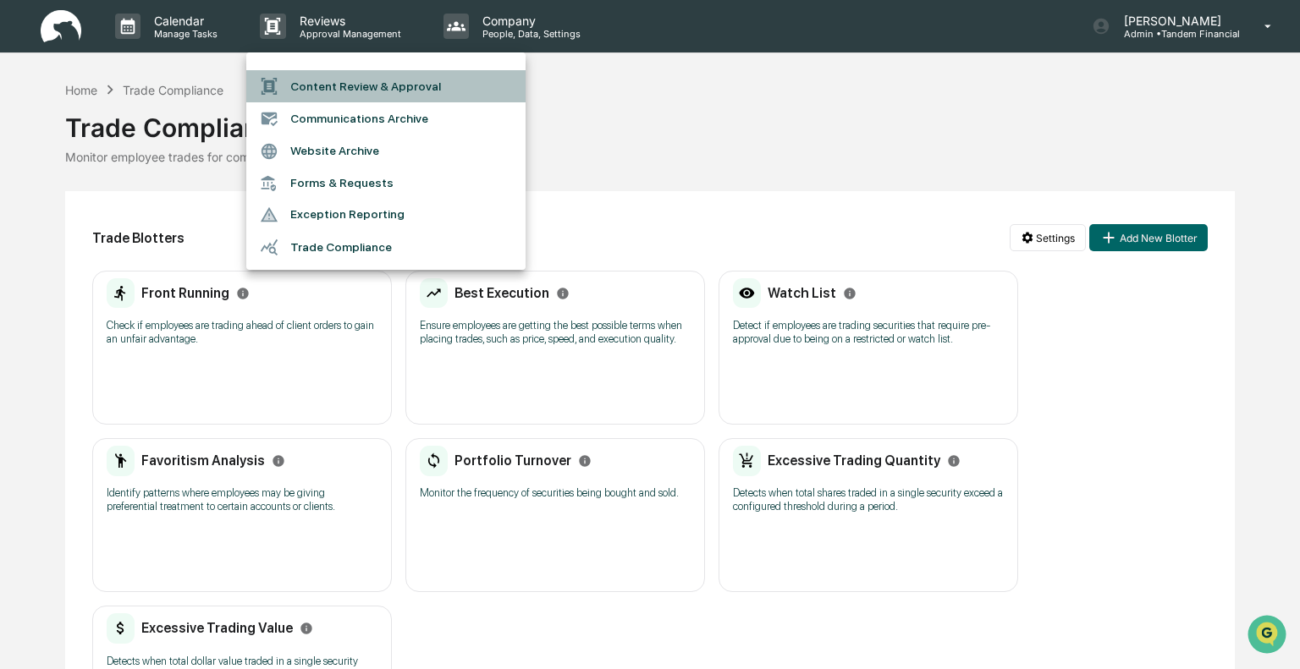
click at [363, 82] on li "Content Review & Approval" at bounding box center [385, 86] width 279 height 32
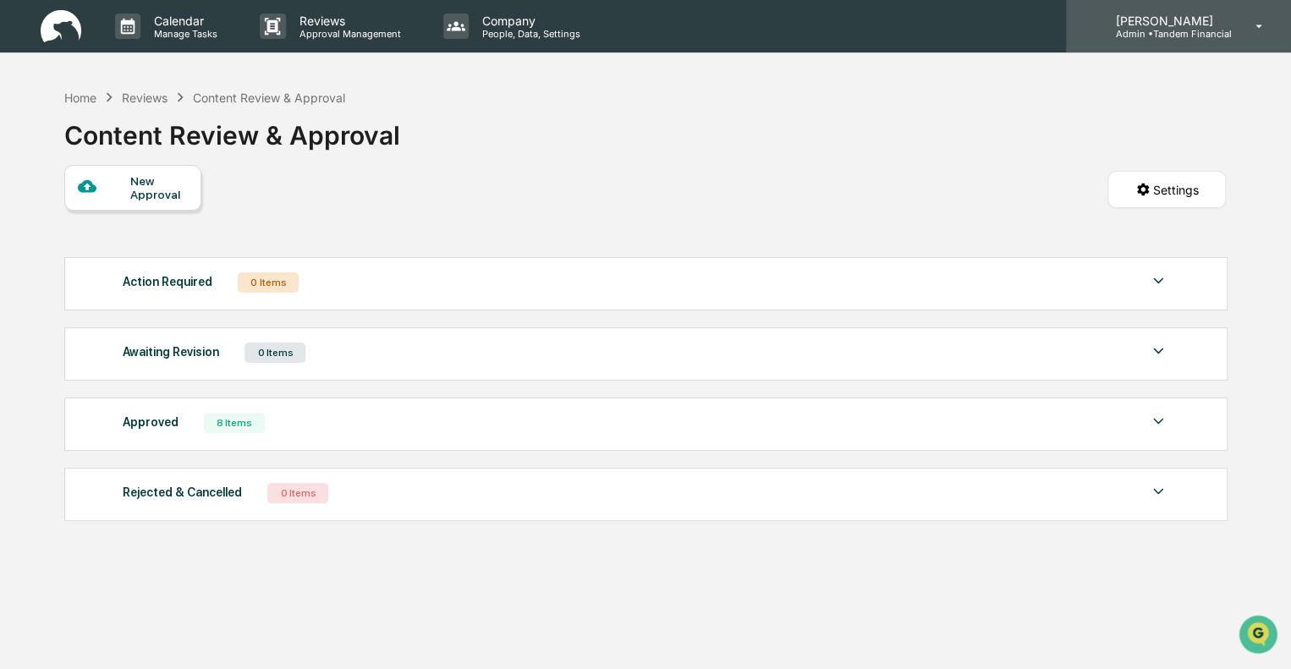
click at [1164, 23] on p "[PERSON_NAME]" at bounding box center [1166, 21] width 129 height 14
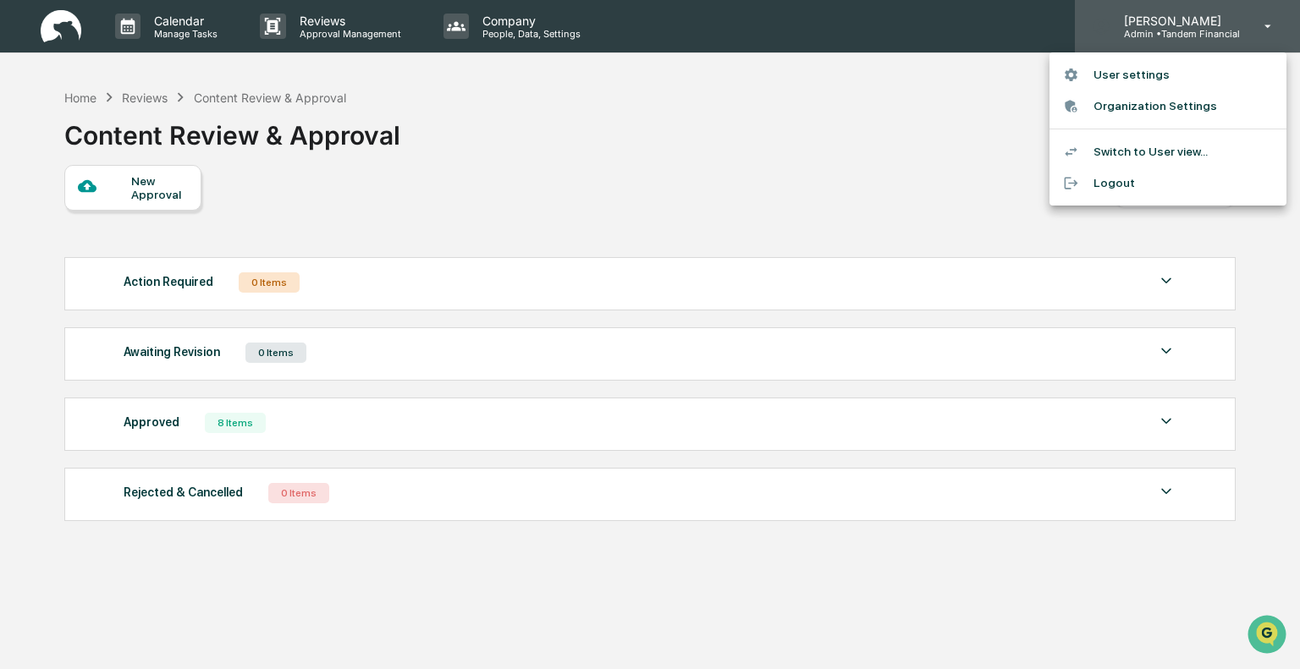
click at [1163, 23] on div at bounding box center [650, 334] width 1300 height 669
